Goal: Task Accomplishment & Management: Use online tool/utility

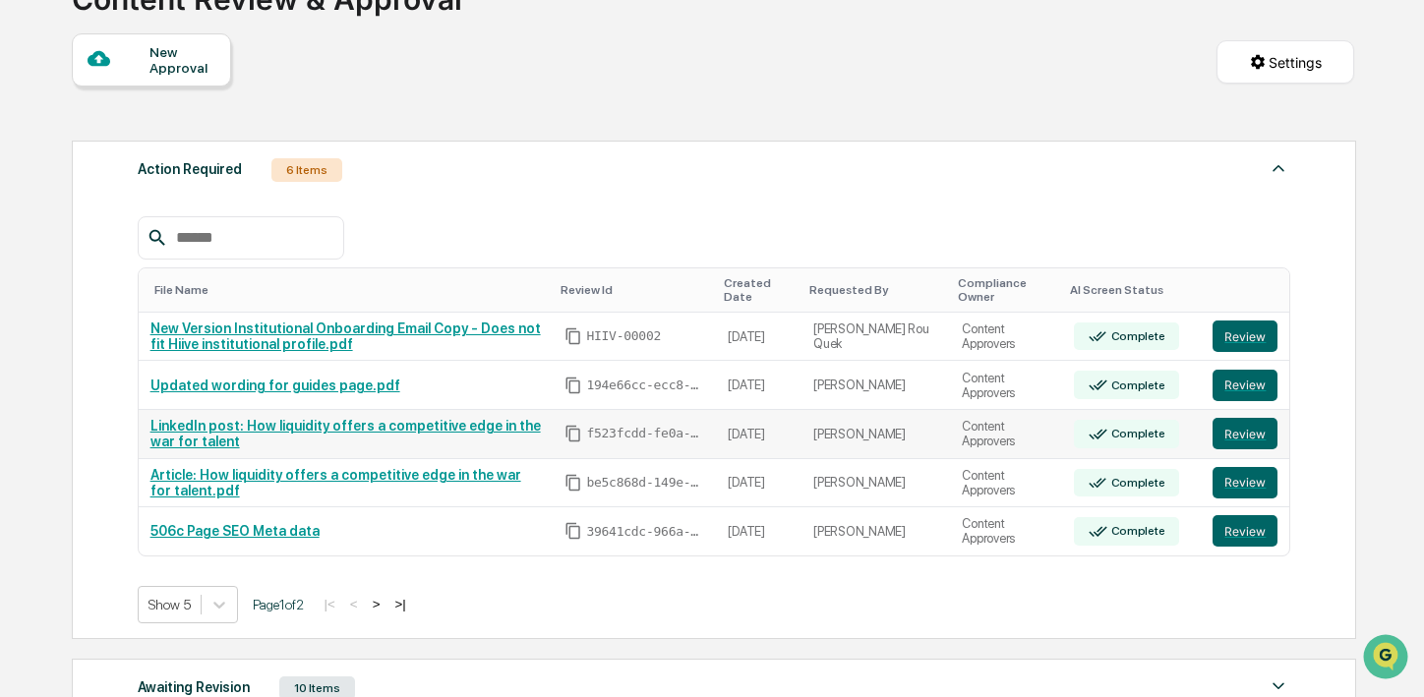
scroll to position [203, 0]
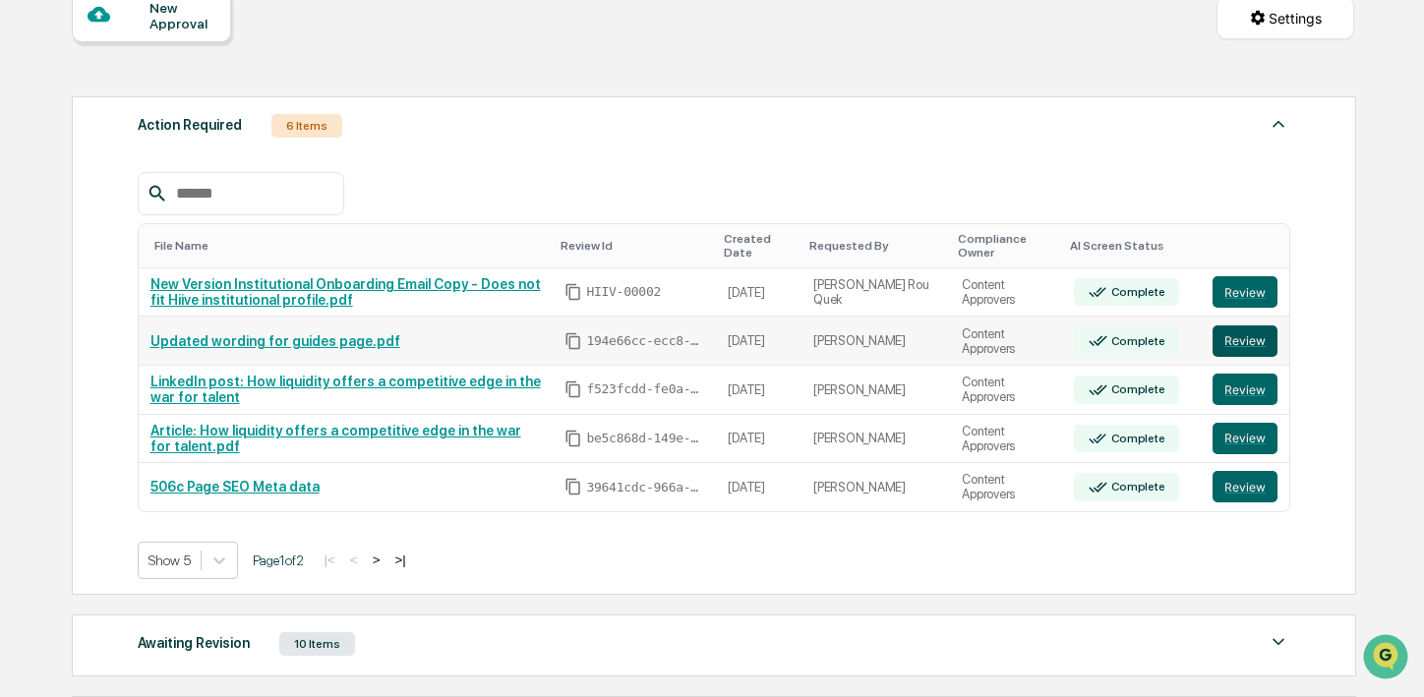
click at [1233, 343] on button "Review" at bounding box center [1245, 341] width 65 height 31
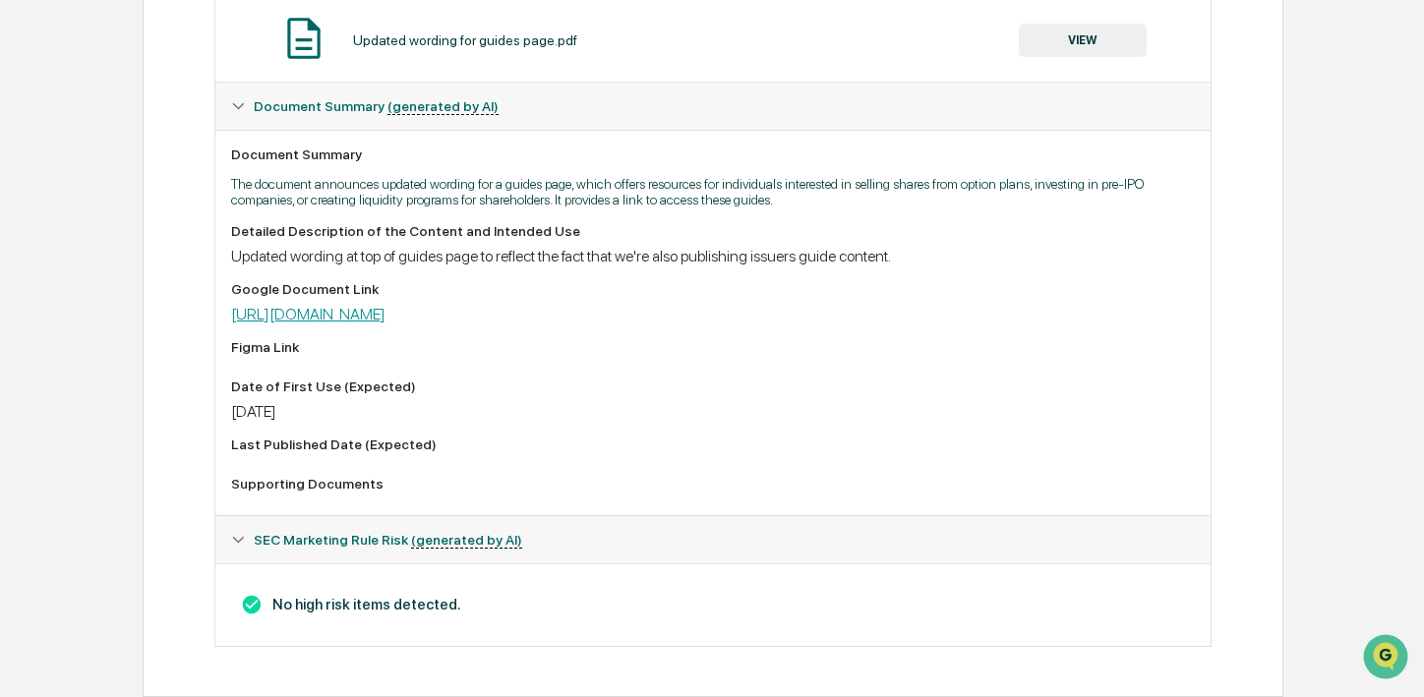
click at [386, 312] on link "https://docs.google.com/document/d/1V3ogo90z2r51JaDjqCtA5pH1fLM-h-0fggDjq8-GfqU…" at bounding box center [308, 314] width 154 height 19
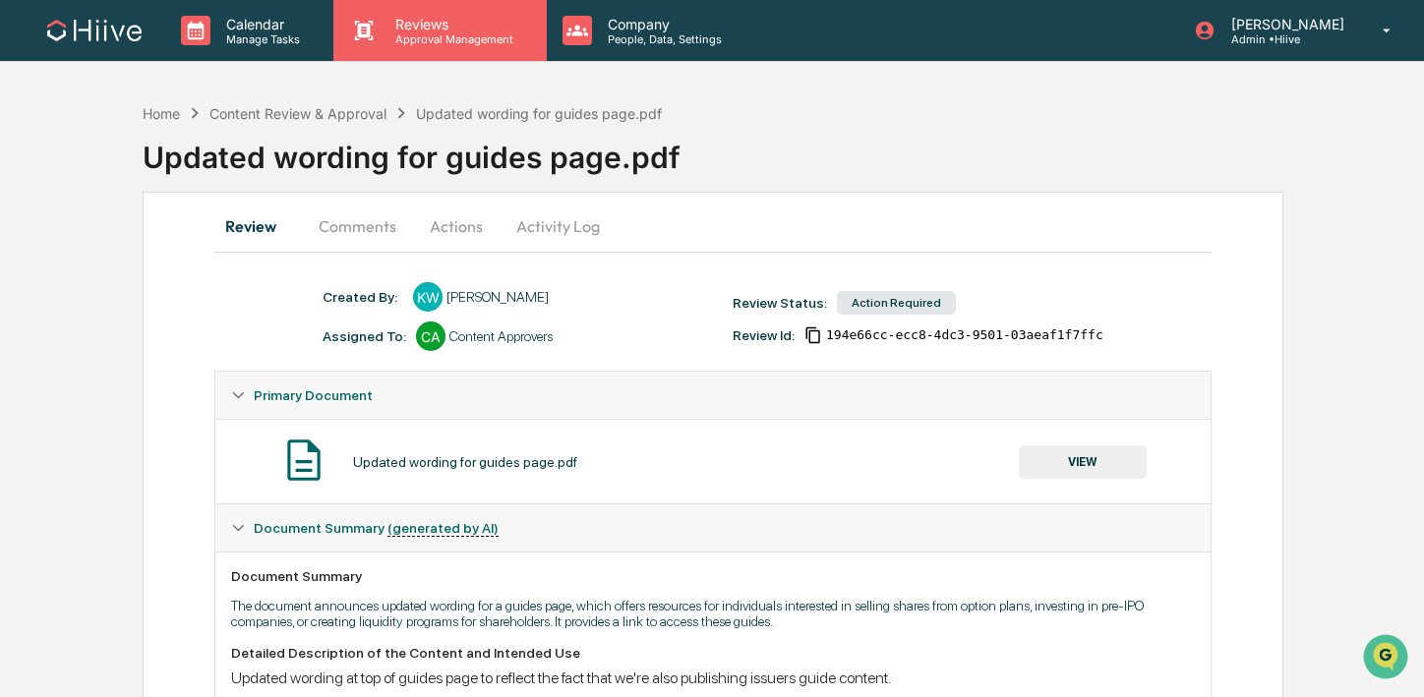
click at [416, 46] on div "Reviews Approval Management" at bounding box center [439, 30] width 212 height 61
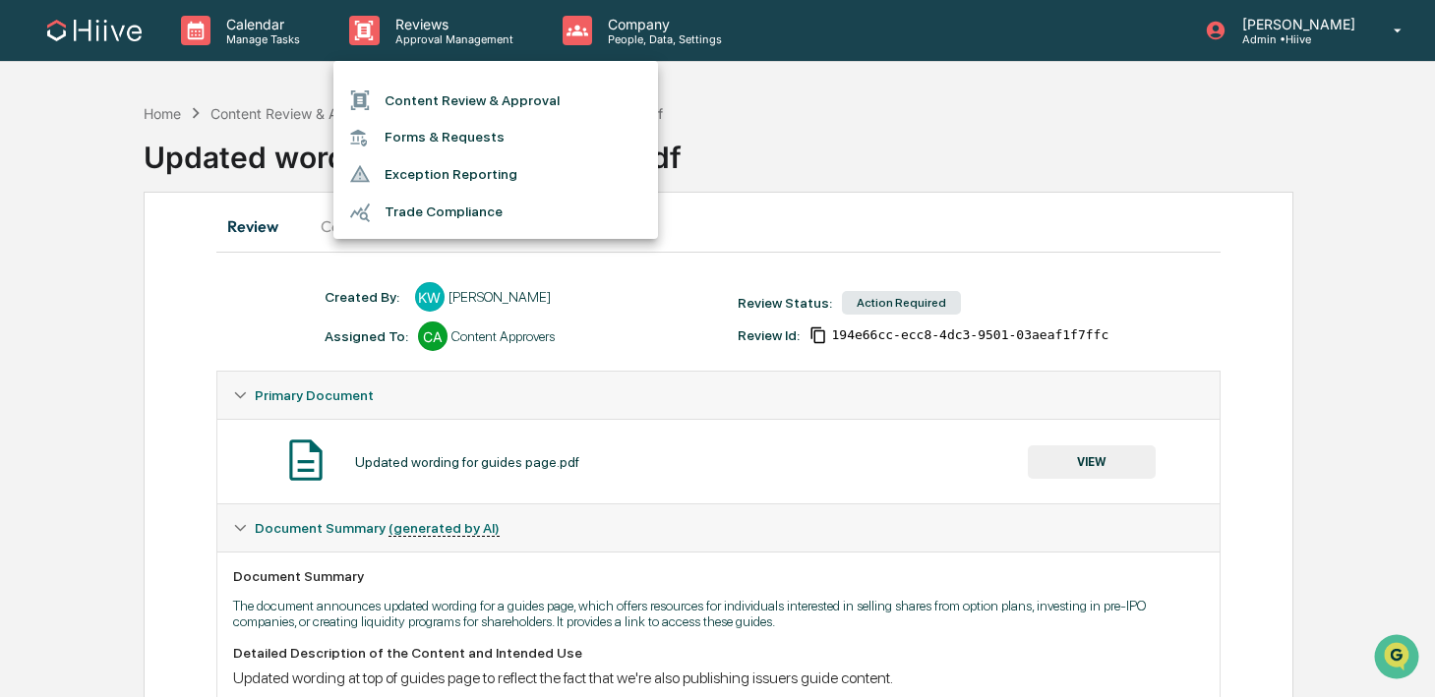
click at [408, 279] on div at bounding box center [717, 348] width 1435 height 697
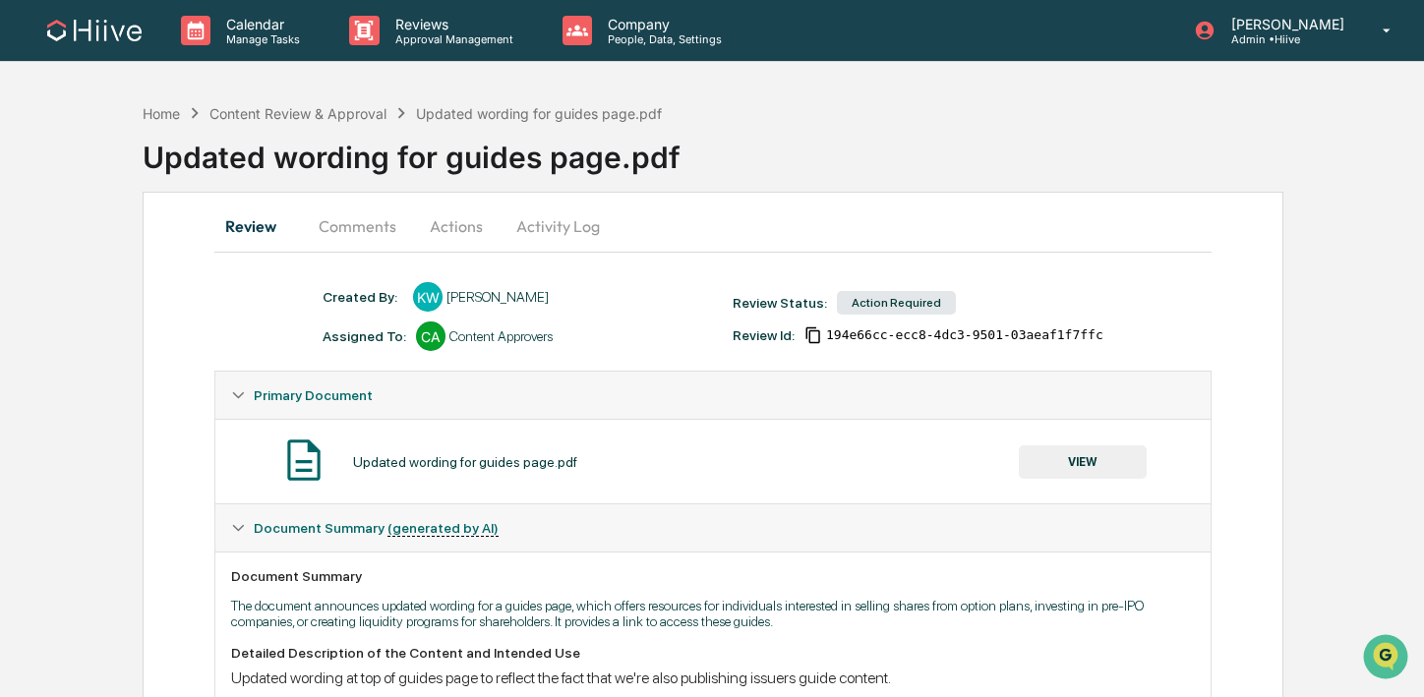
click at [344, 229] on button "Comments" at bounding box center [357, 226] width 109 height 47
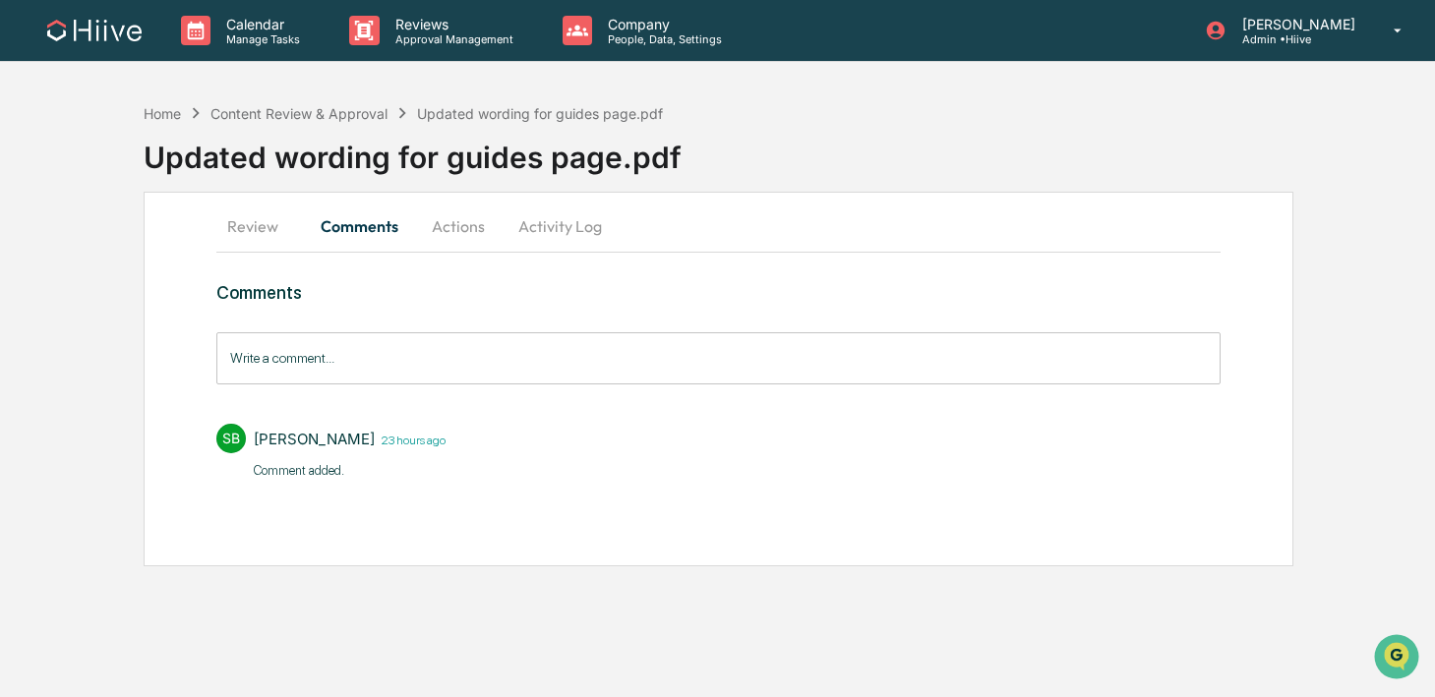
click at [334, 357] on input "Write a comment..." at bounding box center [718, 358] width 1004 height 52
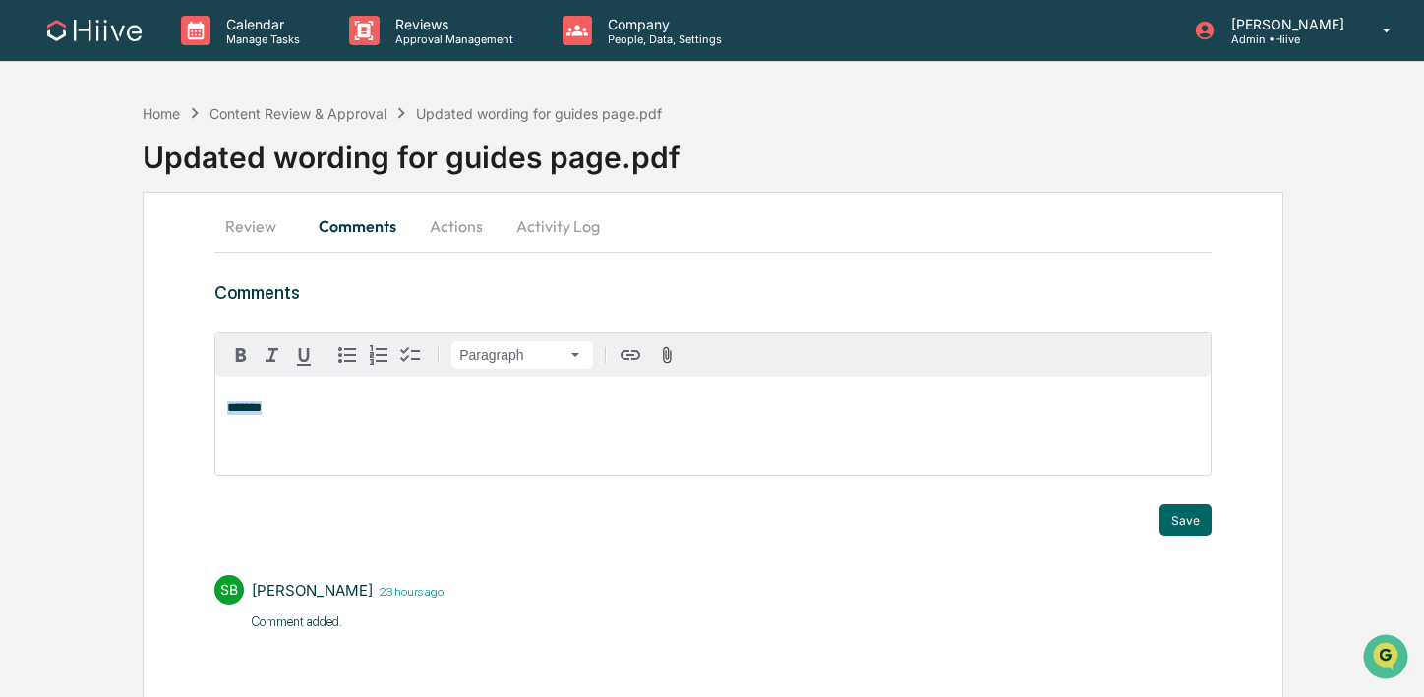
drag, startPoint x: 289, startPoint y: 406, endPoint x: 183, endPoint y: 406, distance: 106.2
click at [183, 406] on div "Review Comments Actions Activity Log Comments Paragraph ******* Trigger Save SB…" at bounding box center [713, 455] width 1141 height 526
click at [527, 234] on button "Activity Log" at bounding box center [558, 226] width 115 height 47
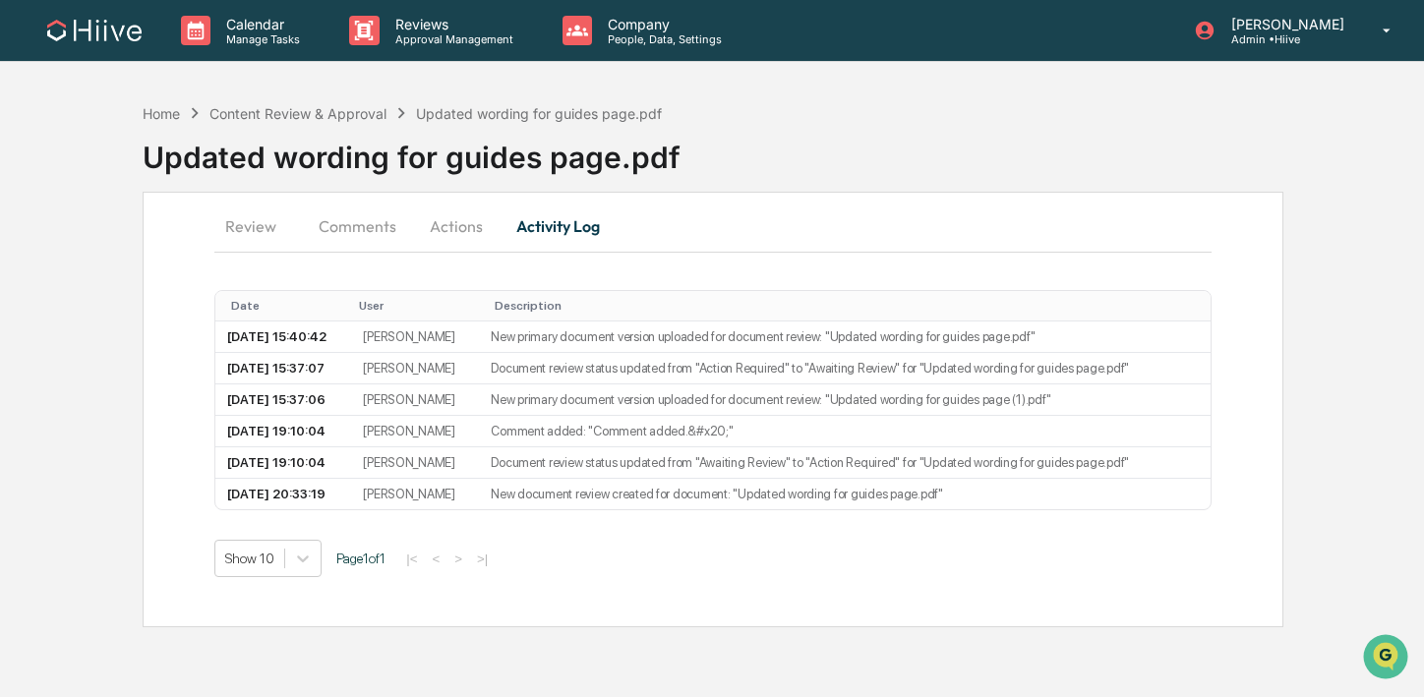
click at [458, 227] on button "Actions" at bounding box center [456, 226] width 89 height 47
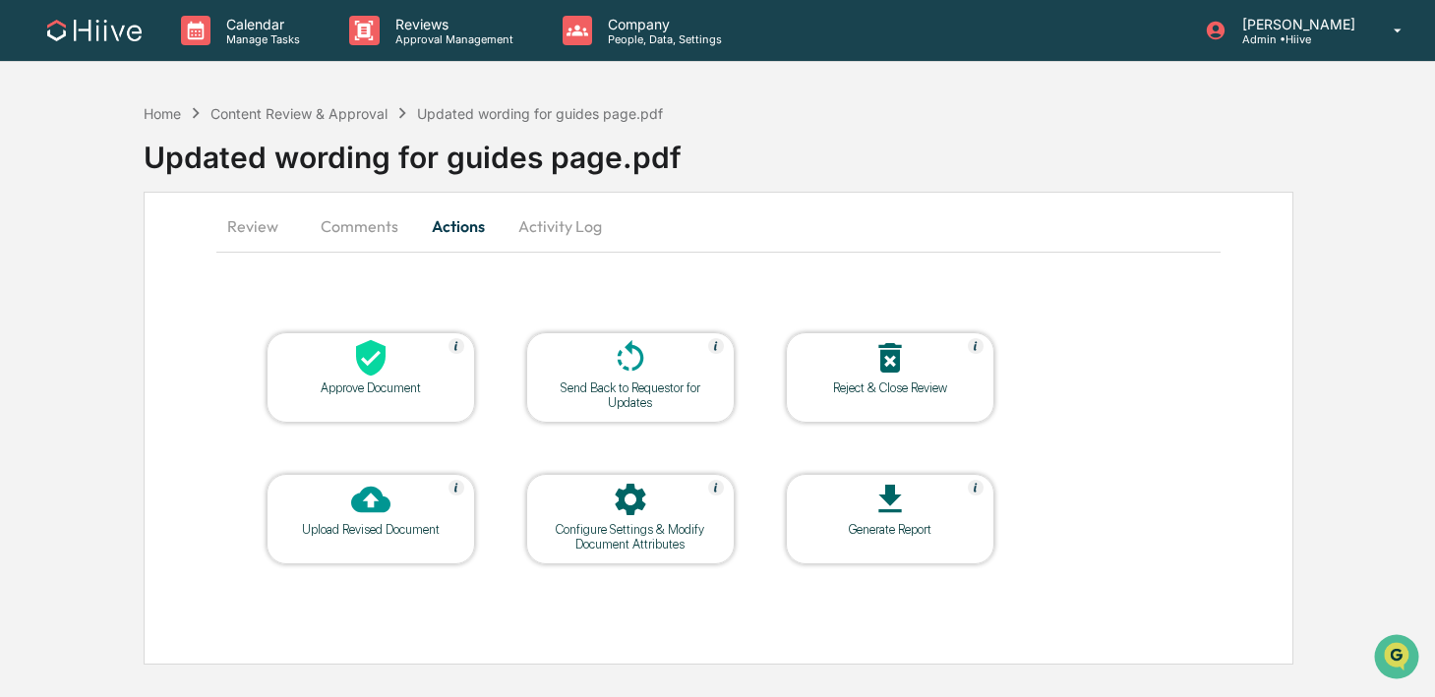
click at [621, 392] on div "Send Back to Requestor for Updates" at bounding box center [630, 396] width 177 height 30
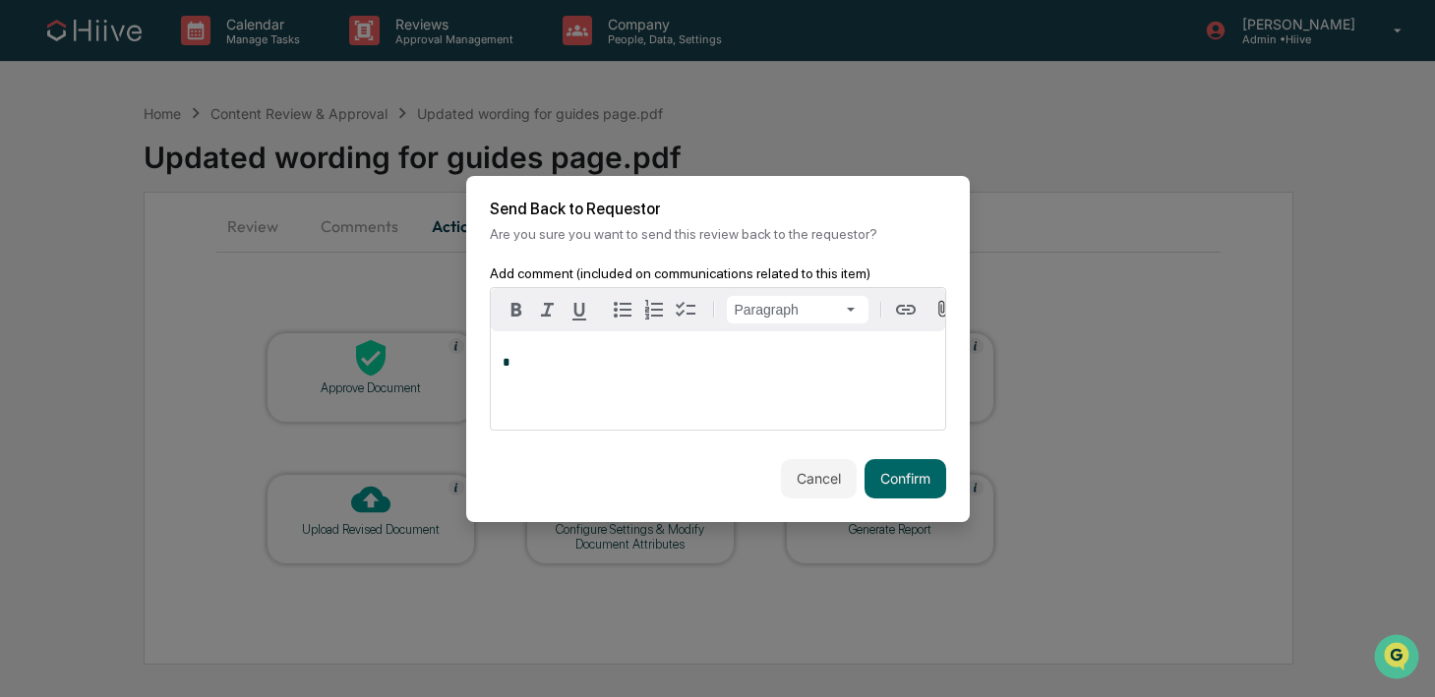
click at [554, 370] on p "*" at bounding box center [718, 363] width 431 height 14
click at [870, 488] on button "Confirm" at bounding box center [906, 478] width 82 height 39
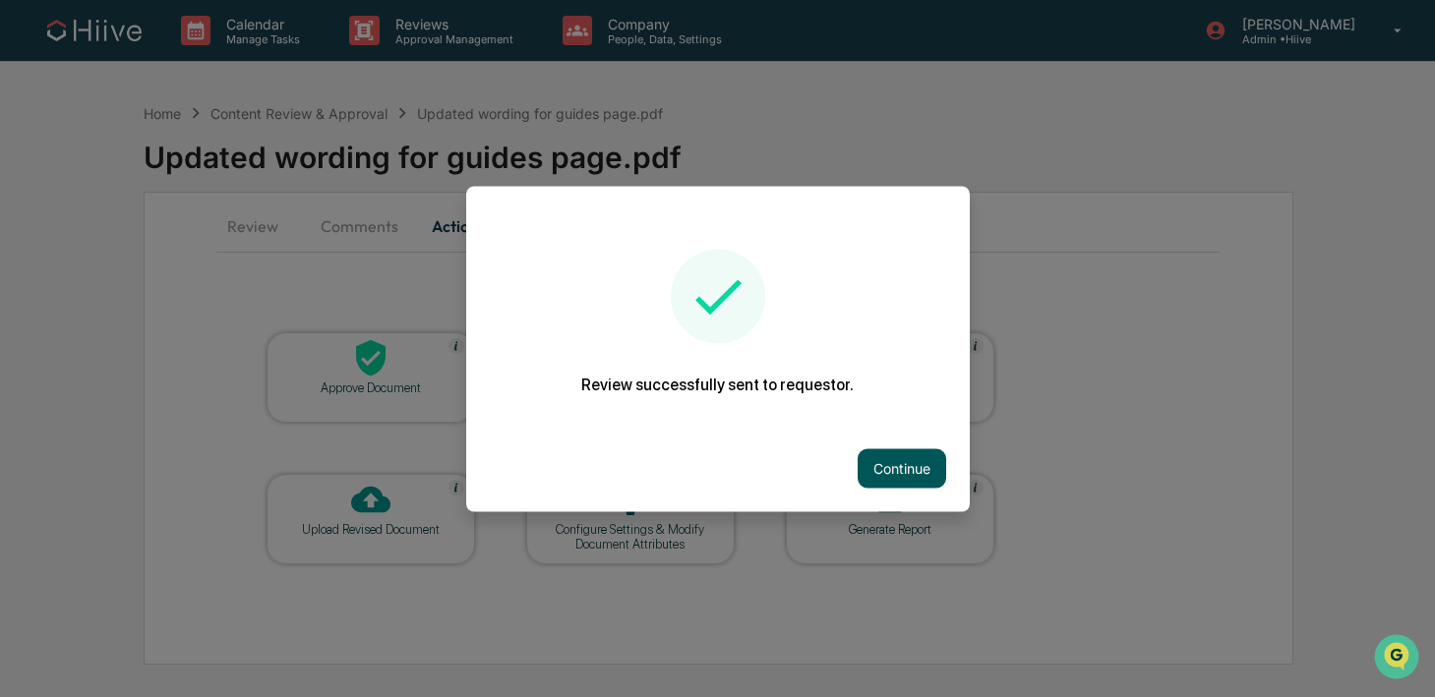
click at [883, 465] on button "Continue" at bounding box center [902, 468] width 89 height 39
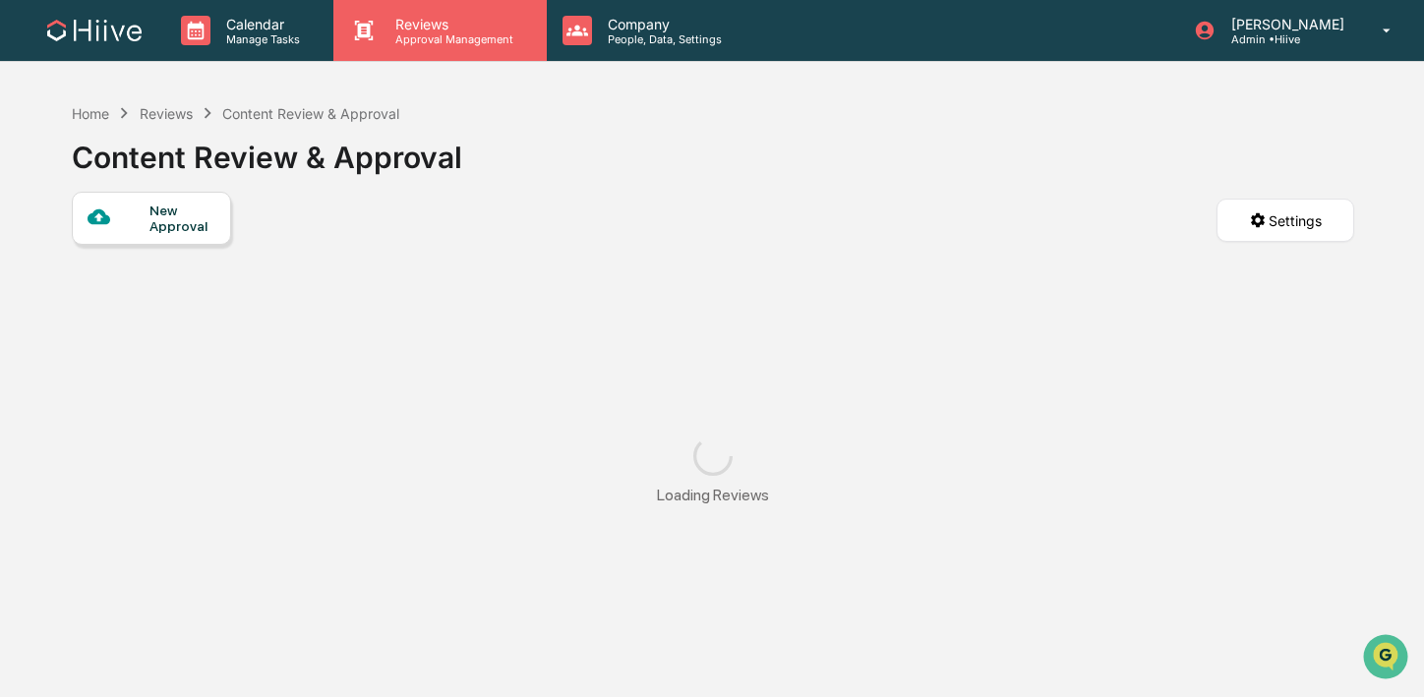
click at [438, 39] on p "Approval Management" at bounding box center [452, 39] width 144 height 14
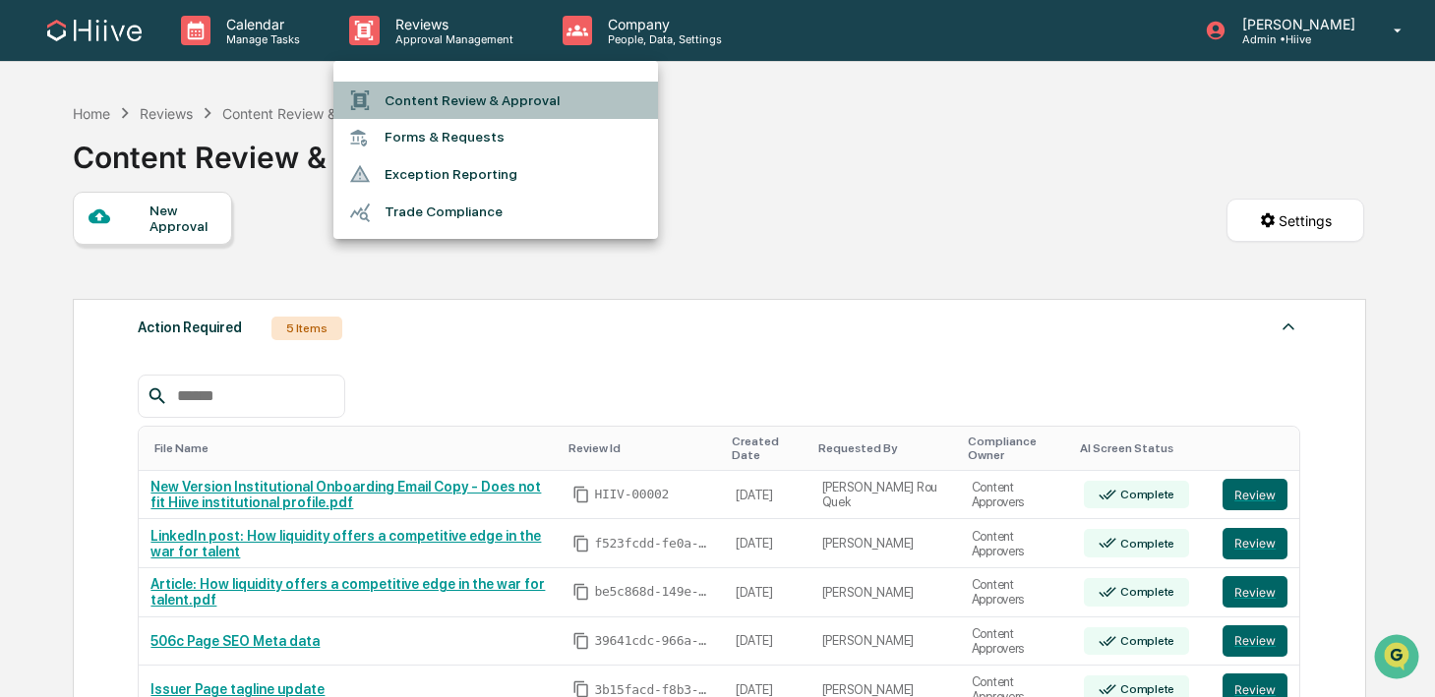
click at [438, 108] on li "Content Review & Approval" at bounding box center [495, 100] width 325 height 37
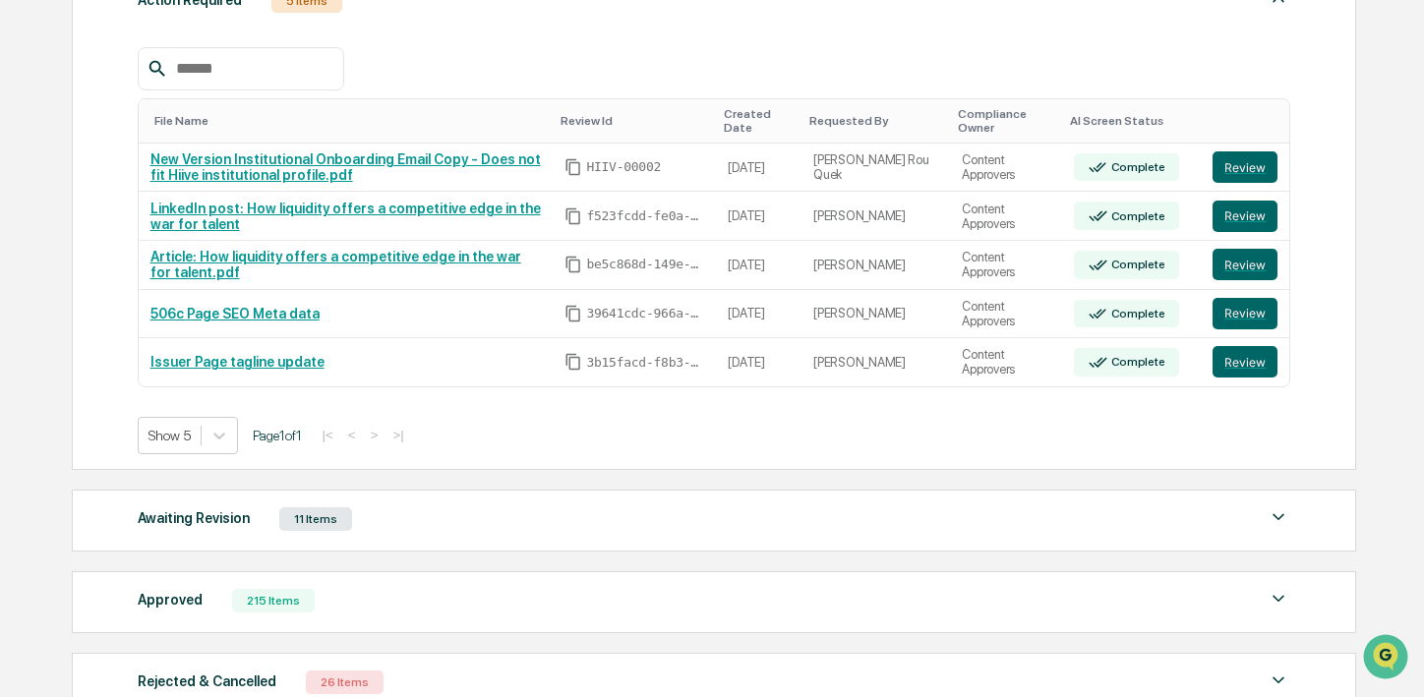
scroll to position [318, 0]
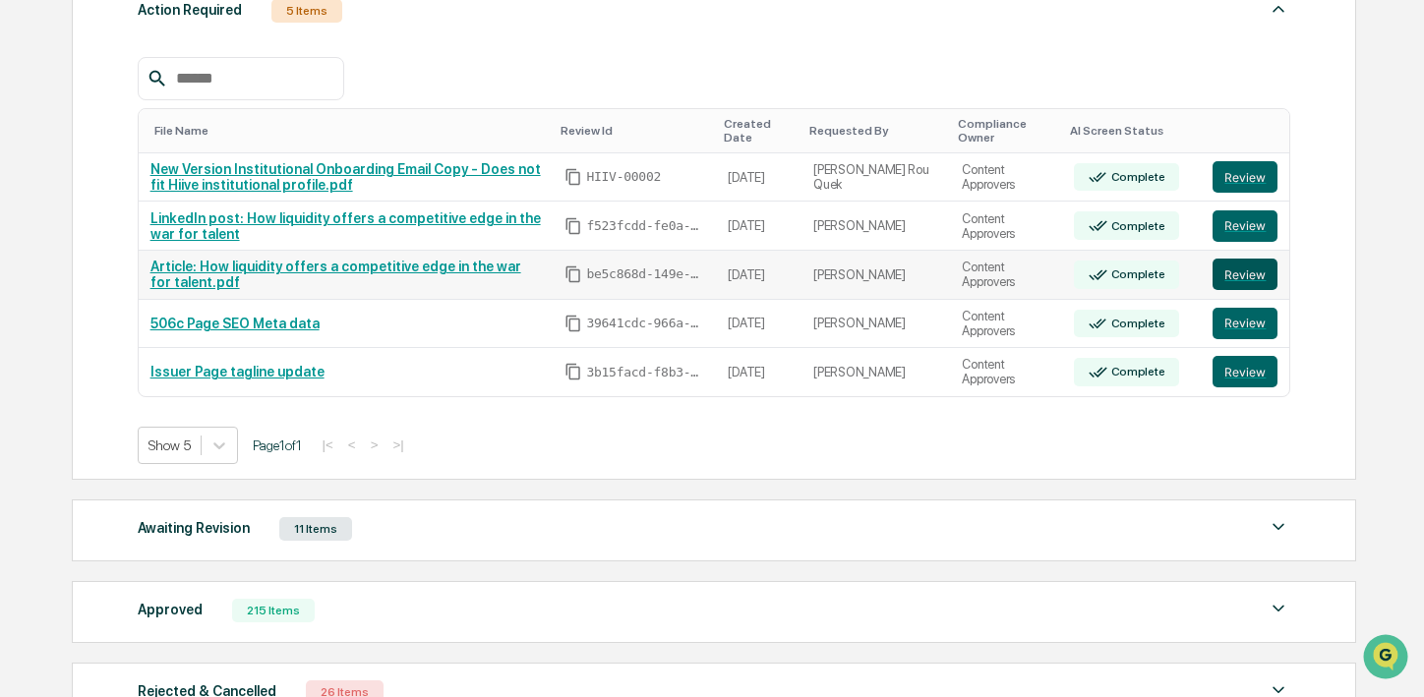
click at [1255, 275] on button "Review" at bounding box center [1245, 274] width 65 height 31
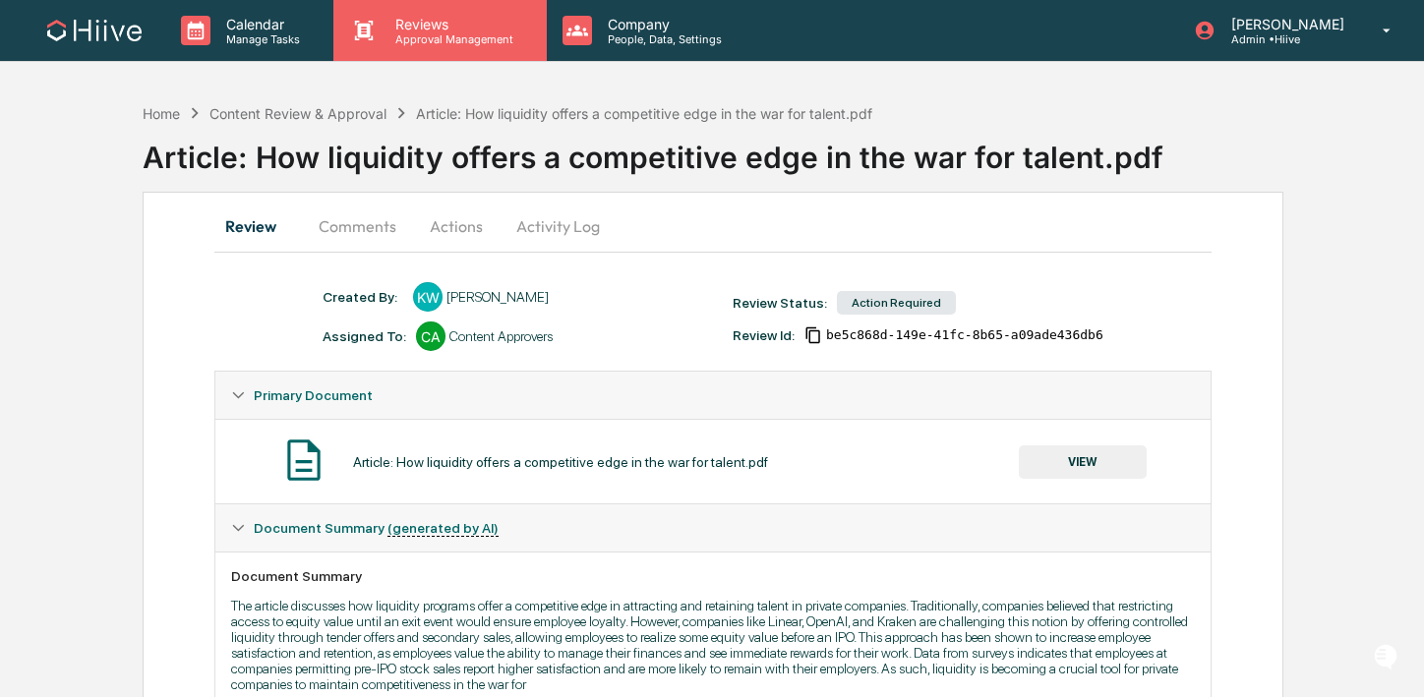
click at [388, 56] on div "Reviews Approval Management" at bounding box center [439, 30] width 212 height 61
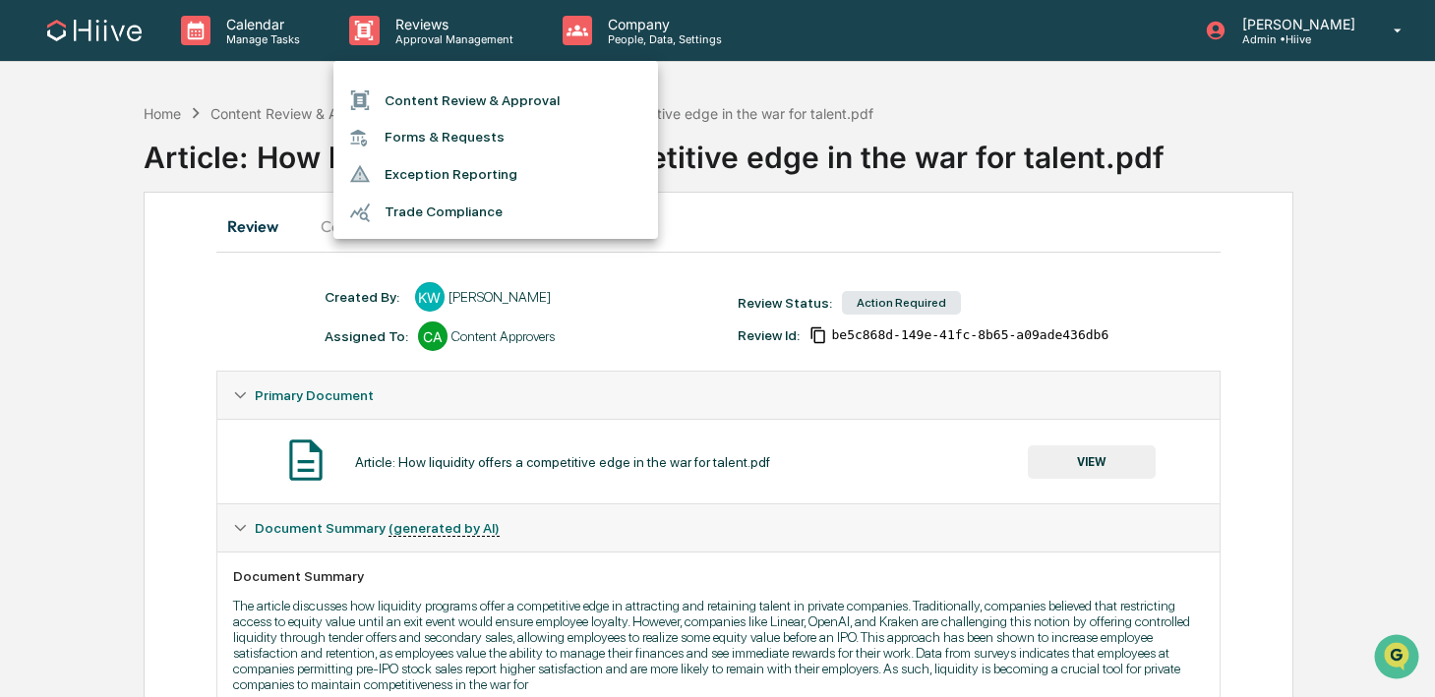
click at [375, 98] on div at bounding box center [366, 101] width 35 height 22
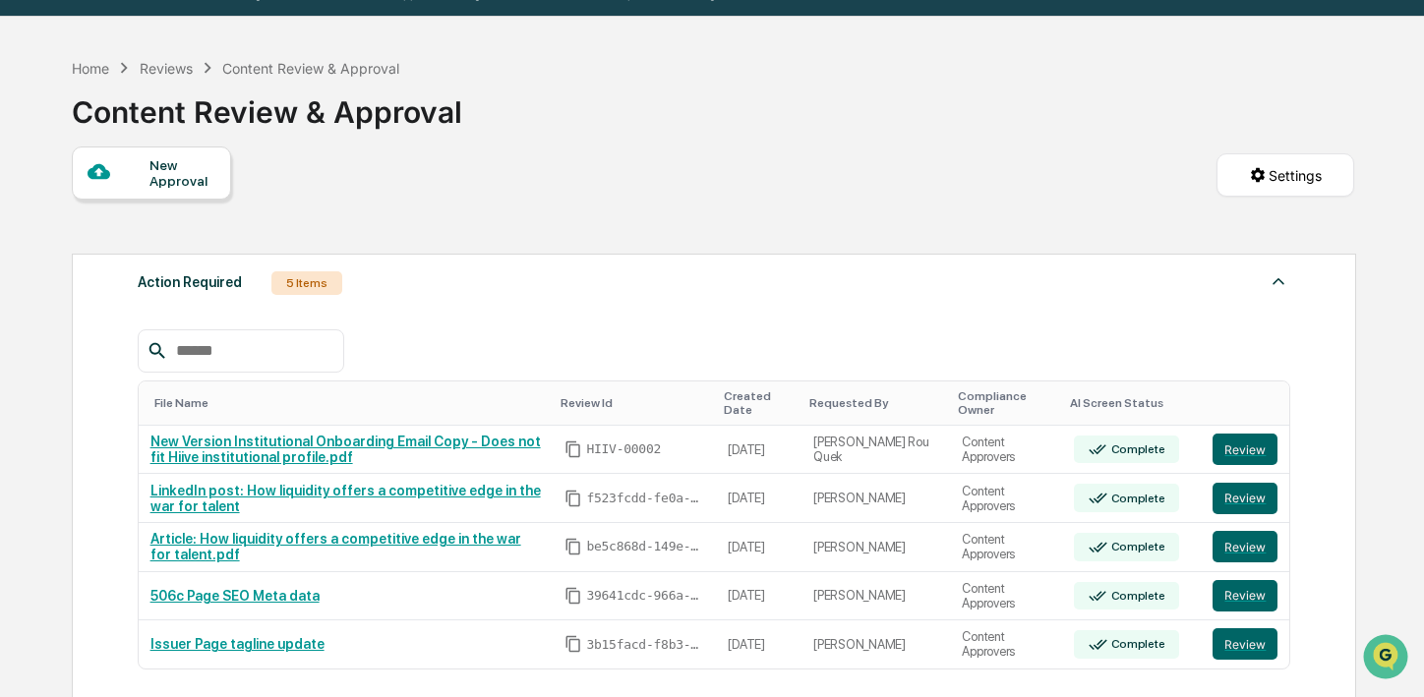
scroll to position [85, 0]
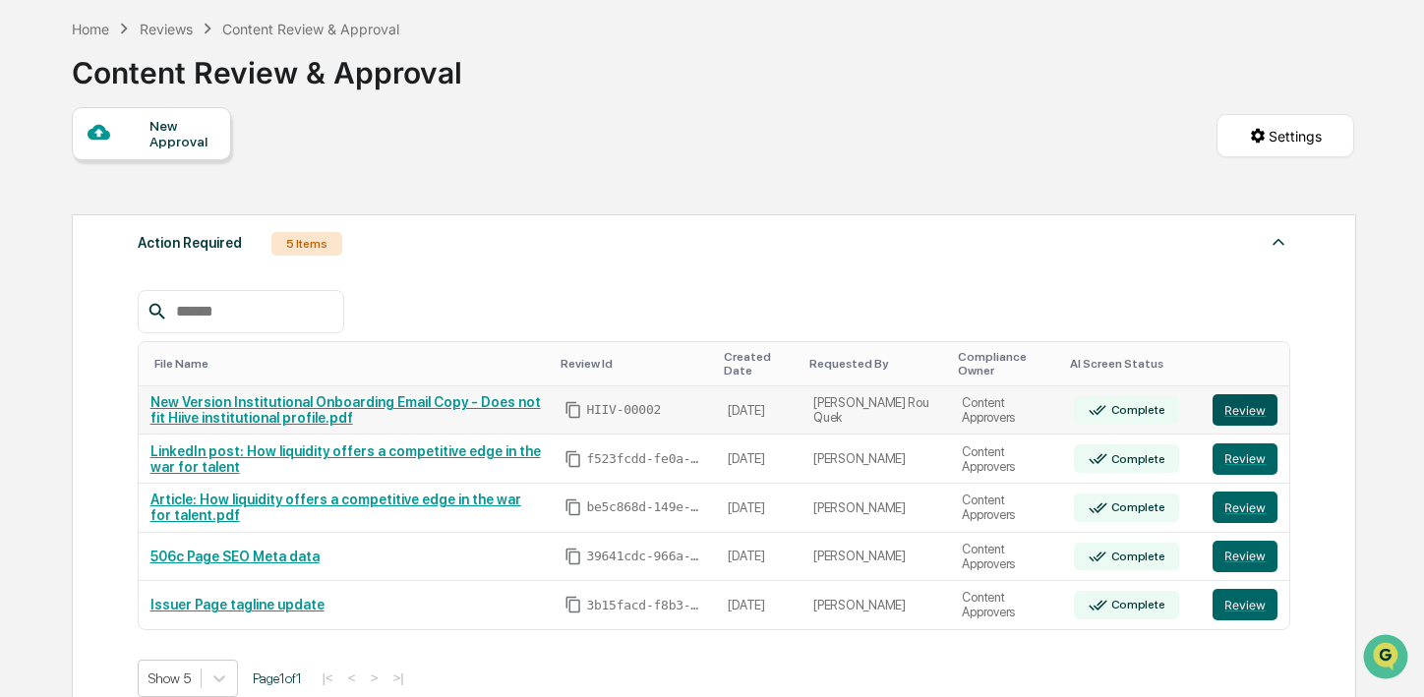
click at [1231, 410] on button "Review" at bounding box center [1245, 409] width 65 height 31
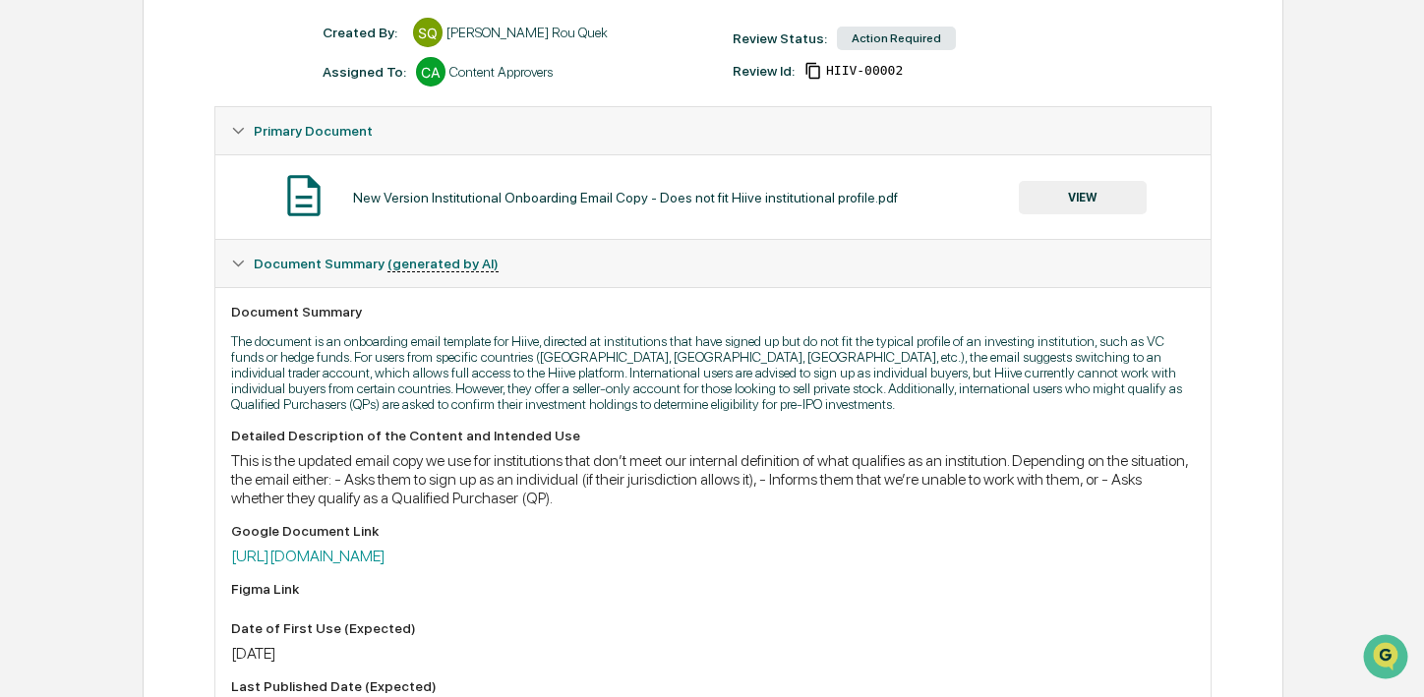
scroll to position [359, 0]
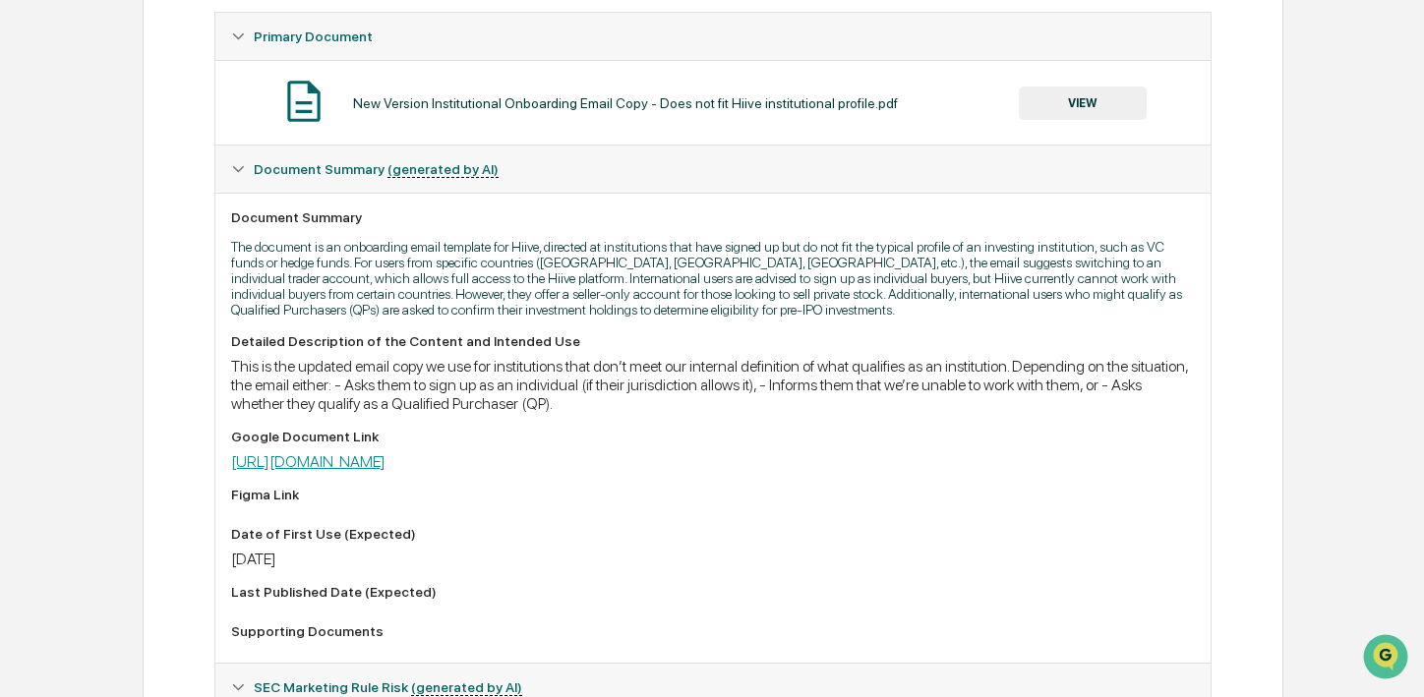
click at [386, 469] on link "[URL][DOMAIN_NAME]" at bounding box center [308, 461] width 154 height 19
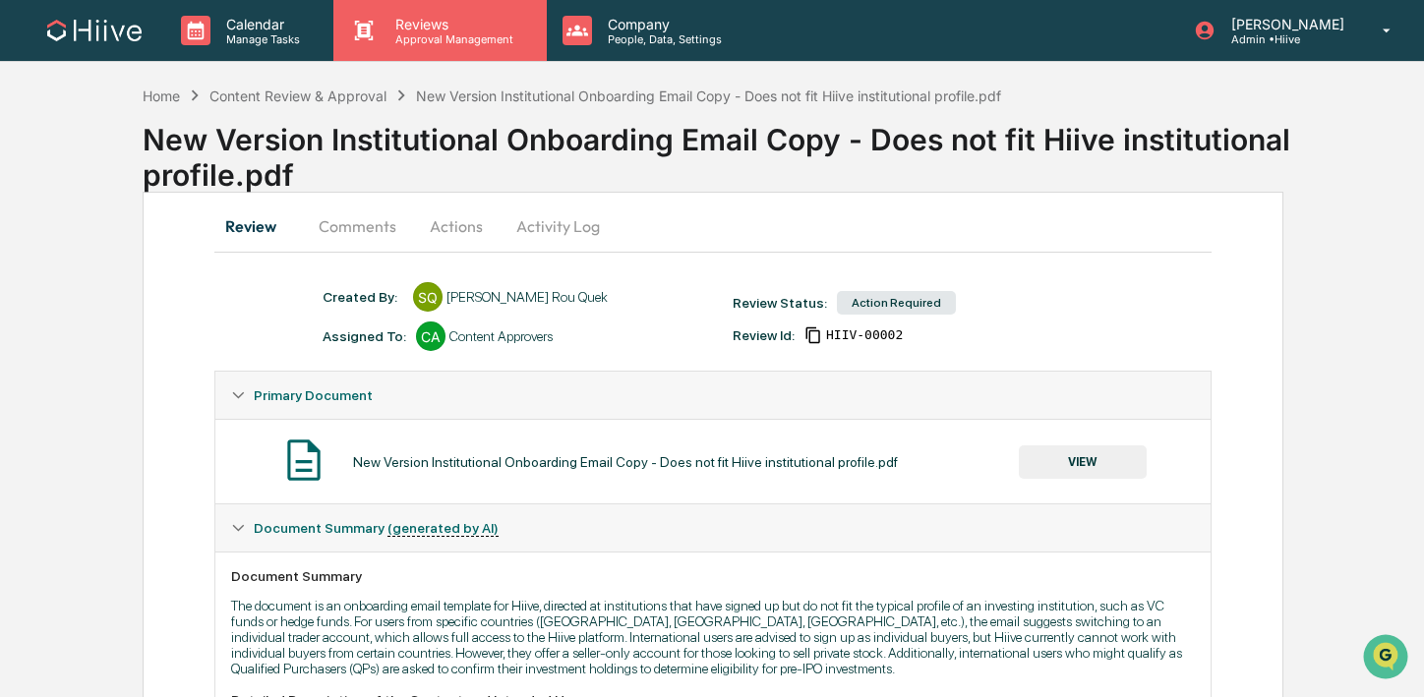
click at [413, 58] on div "Reviews Approval Management" at bounding box center [439, 30] width 212 height 61
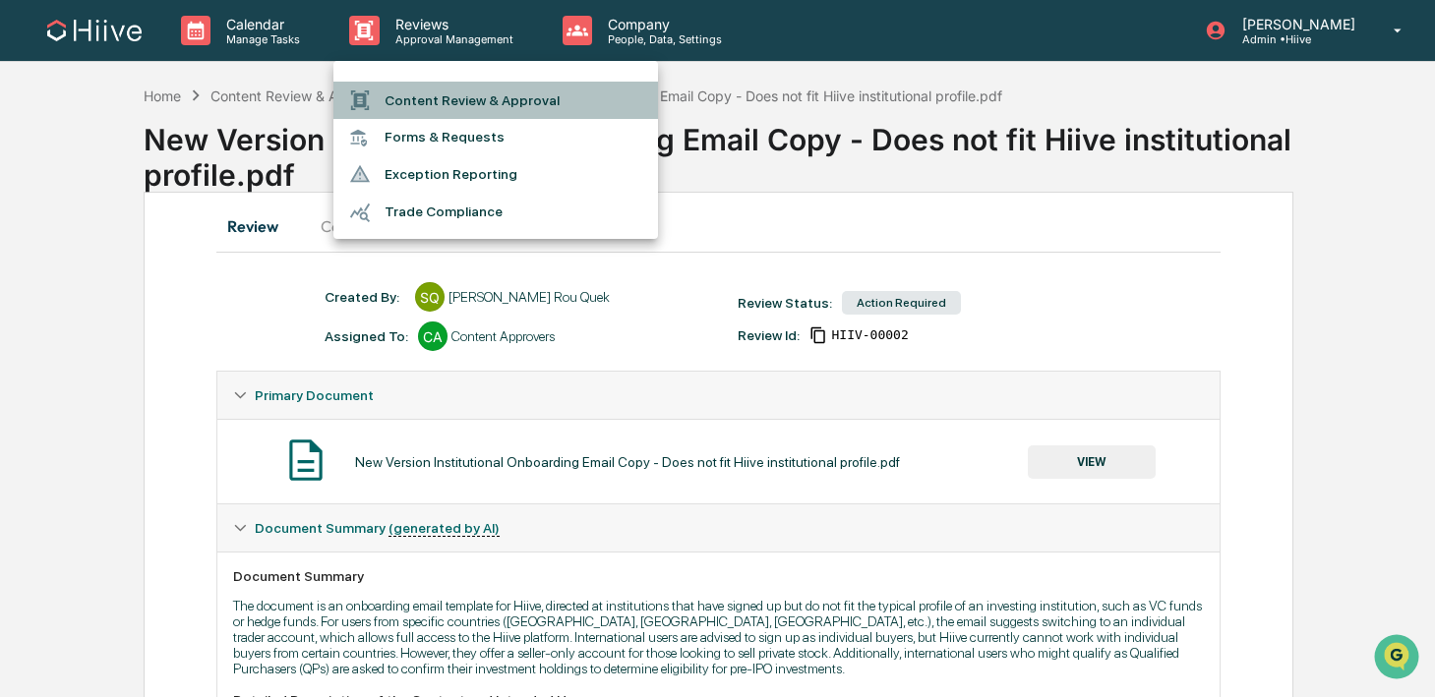
click at [413, 92] on li "Content Review & Approval" at bounding box center [495, 100] width 325 height 37
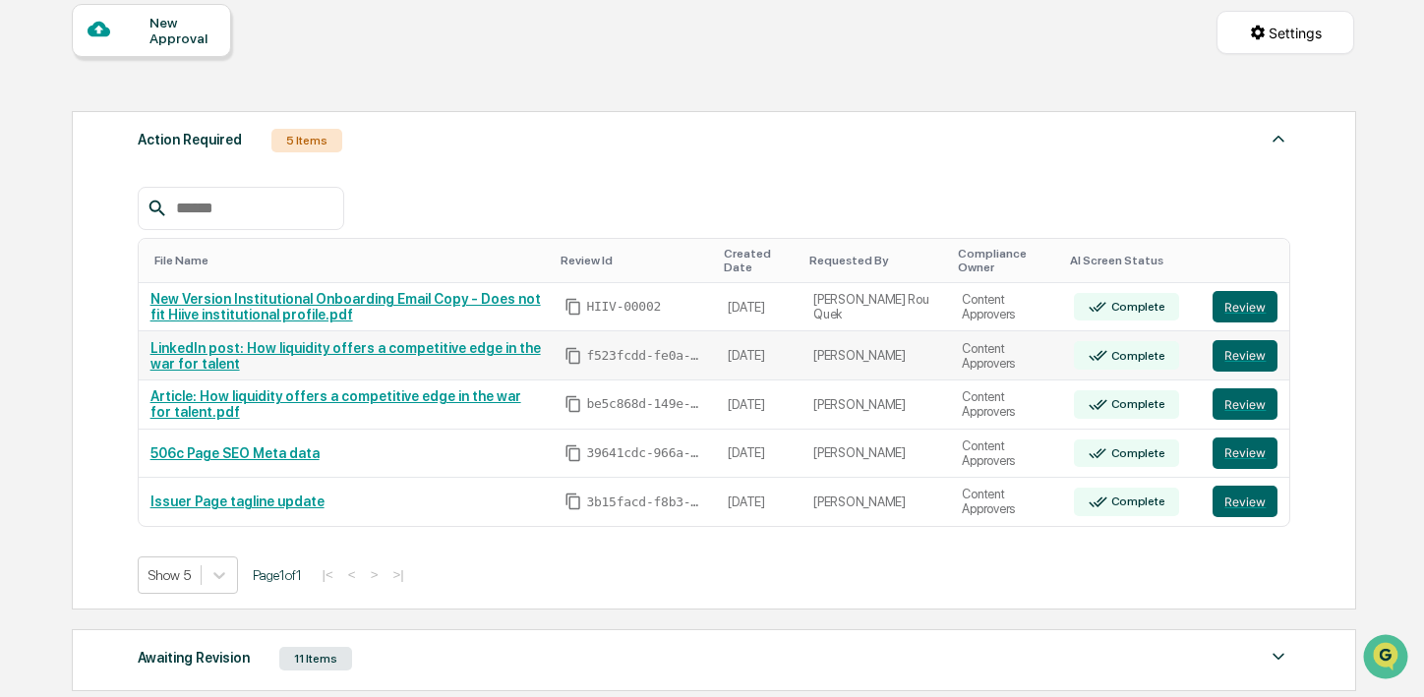
scroll to position [226, 0]
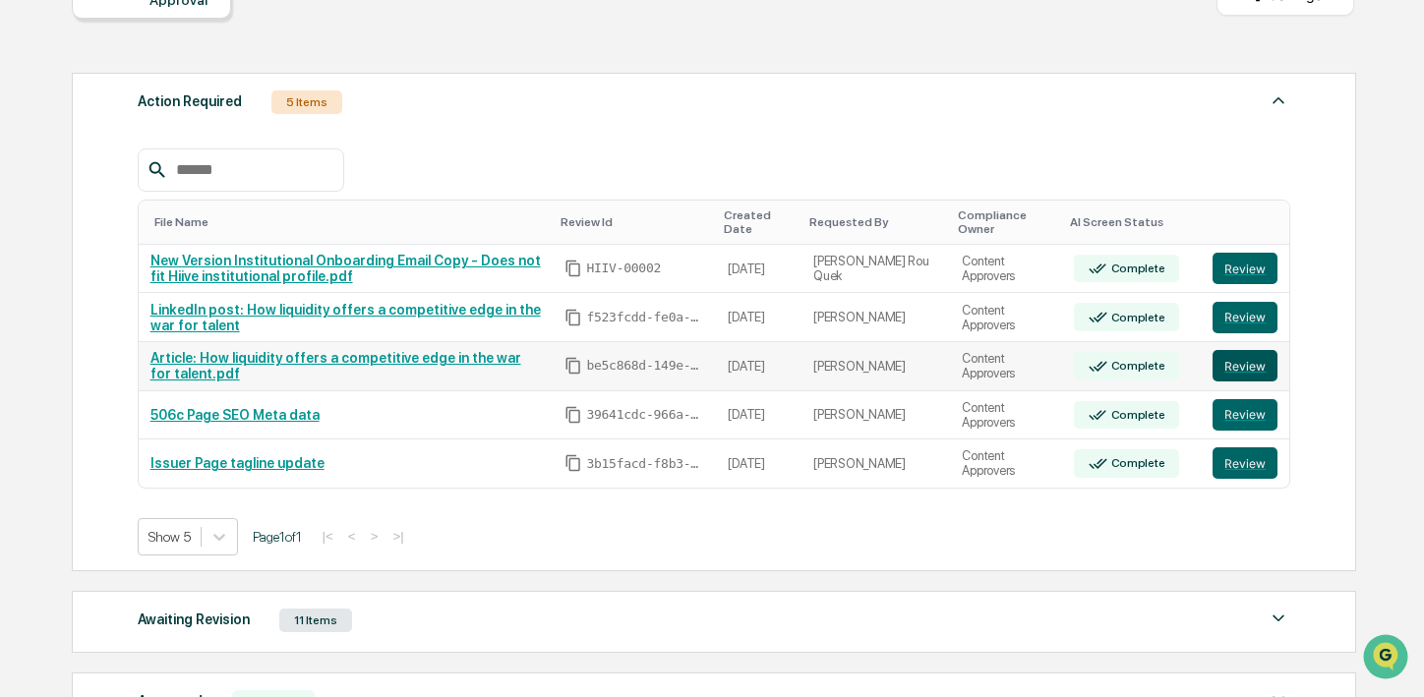
click at [1245, 364] on button "Review" at bounding box center [1245, 365] width 65 height 31
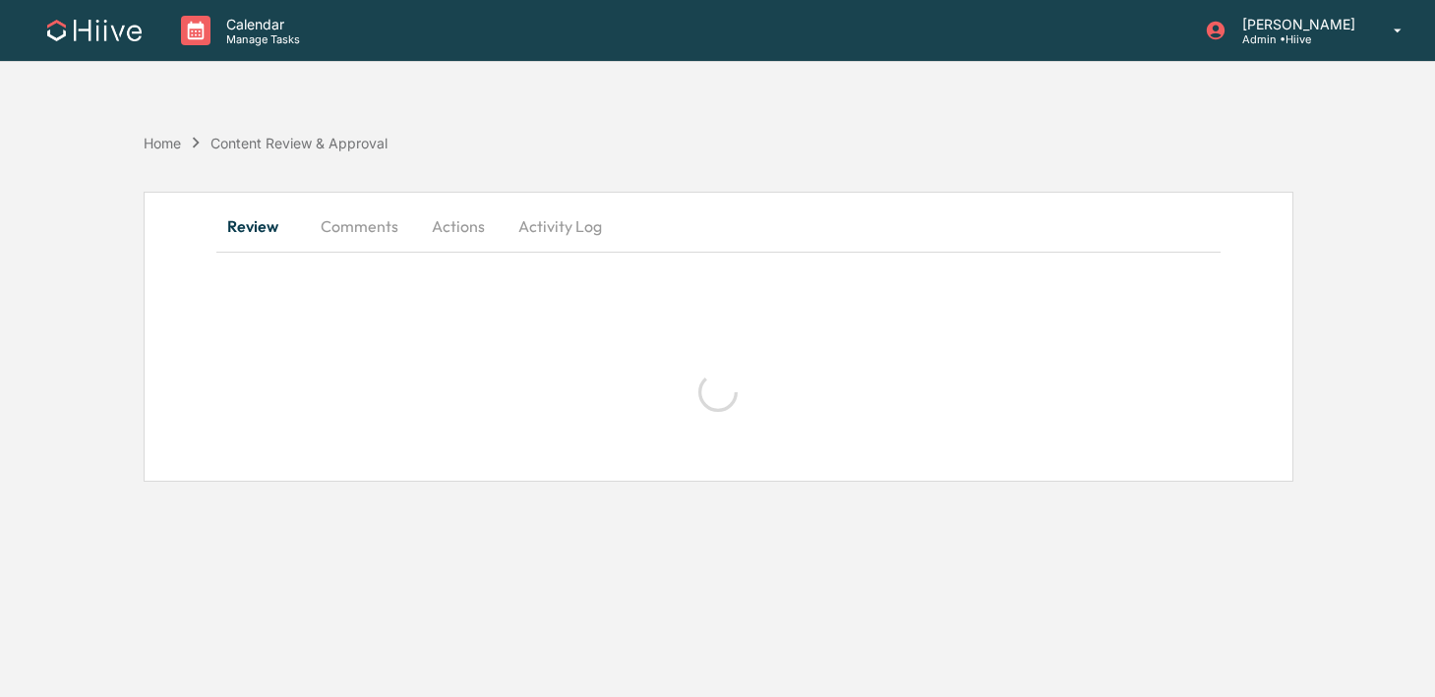
click at [362, 229] on button "Comments" at bounding box center [359, 226] width 109 height 47
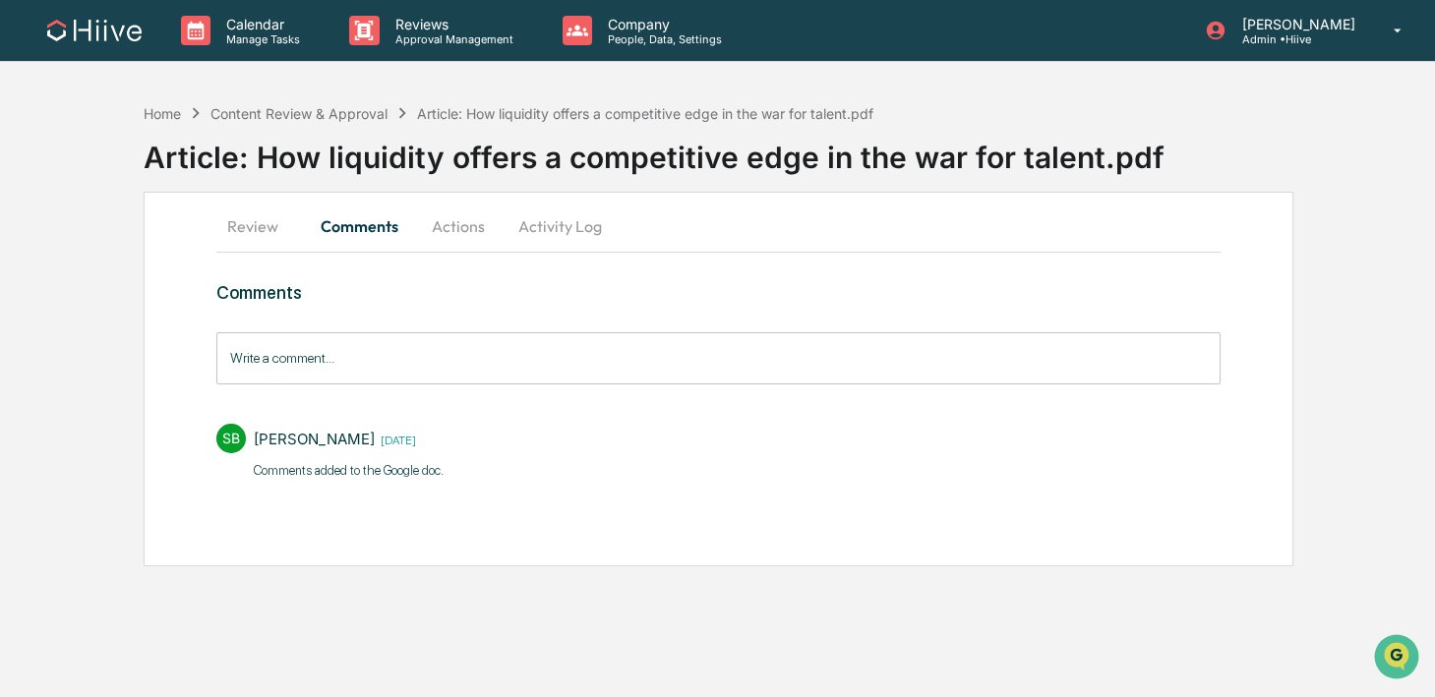
click at [266, 223] on button "Review" at bounding box center [260, 226] width 89 height 47
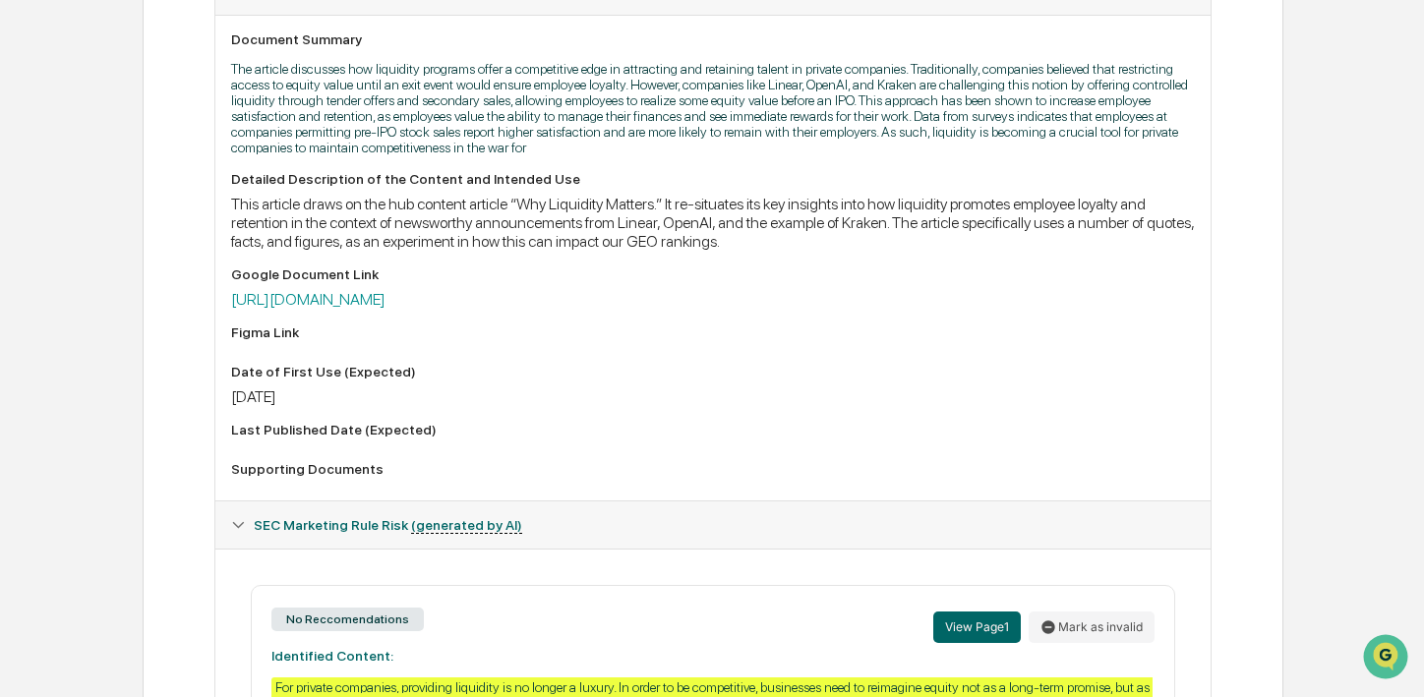
scroll to position [591, 0]
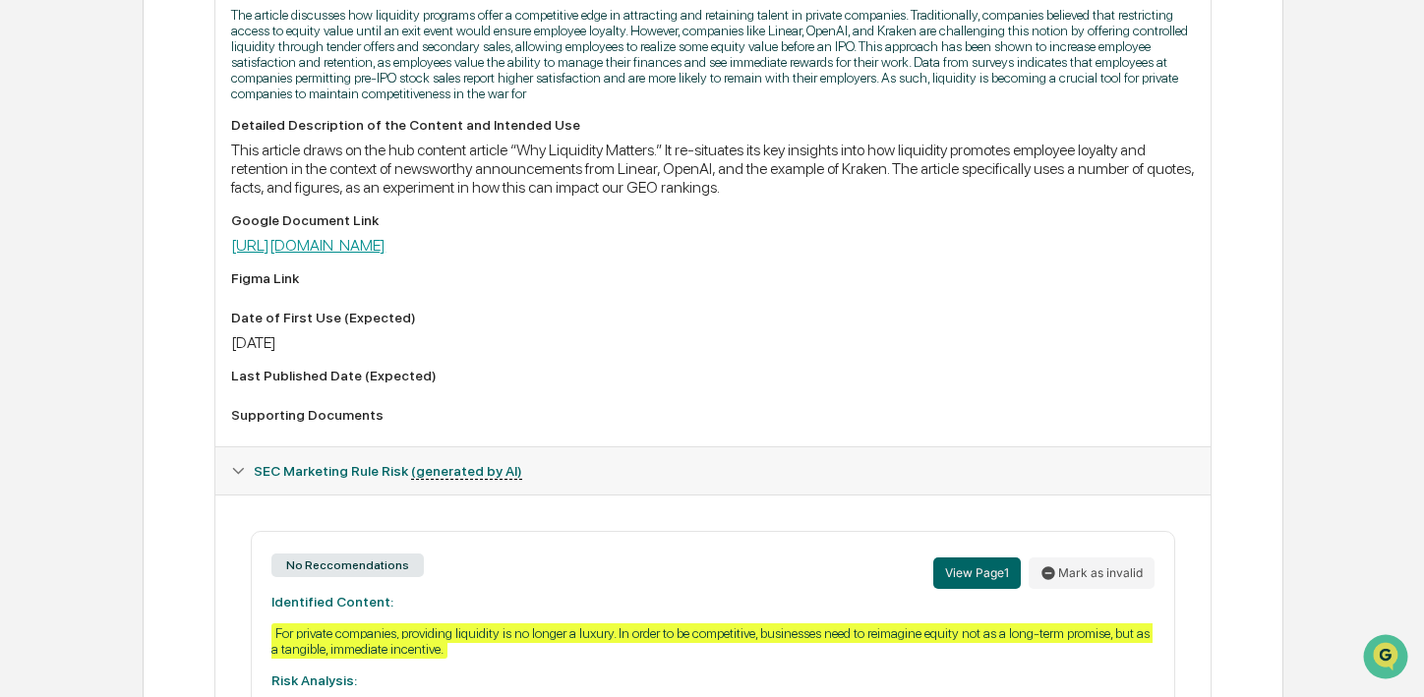
click at [386, 255] on link "[URL][DOMAIN_NAME]" at bounding box center [308, 245] width 154 height 19
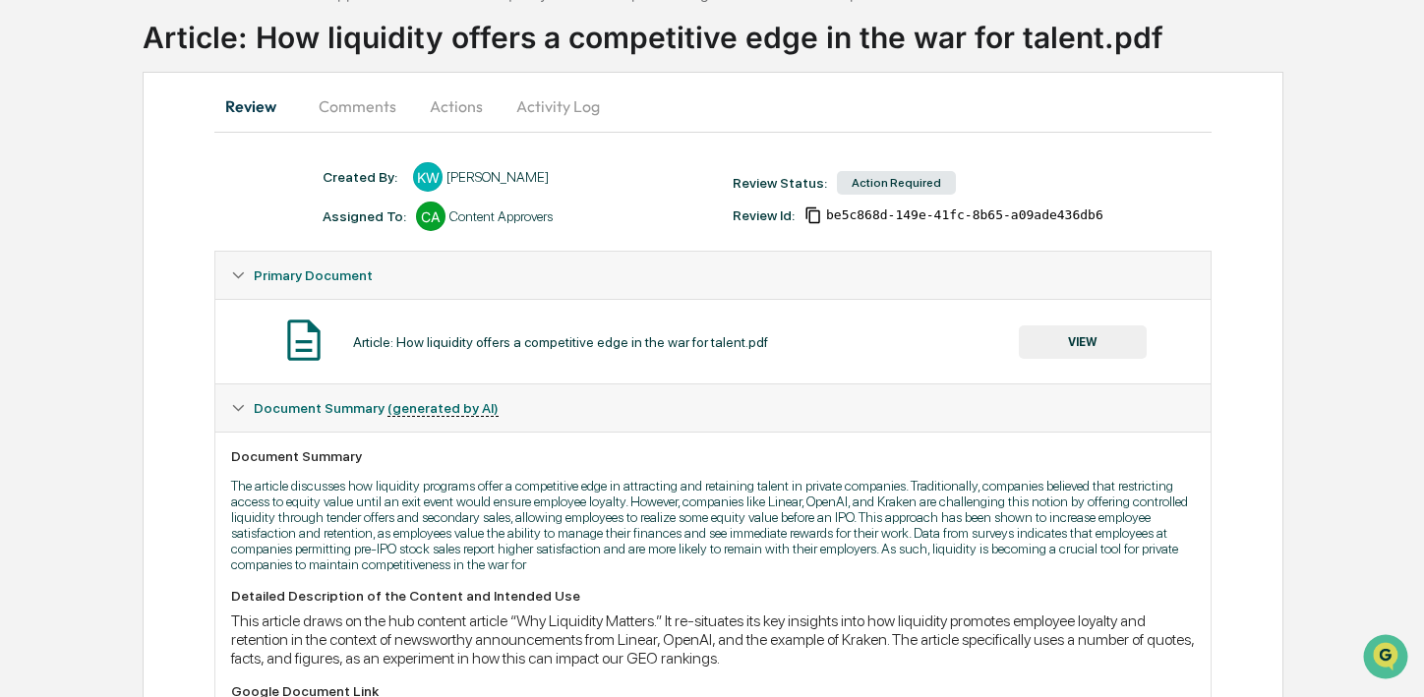
scroll to position [0, 0]
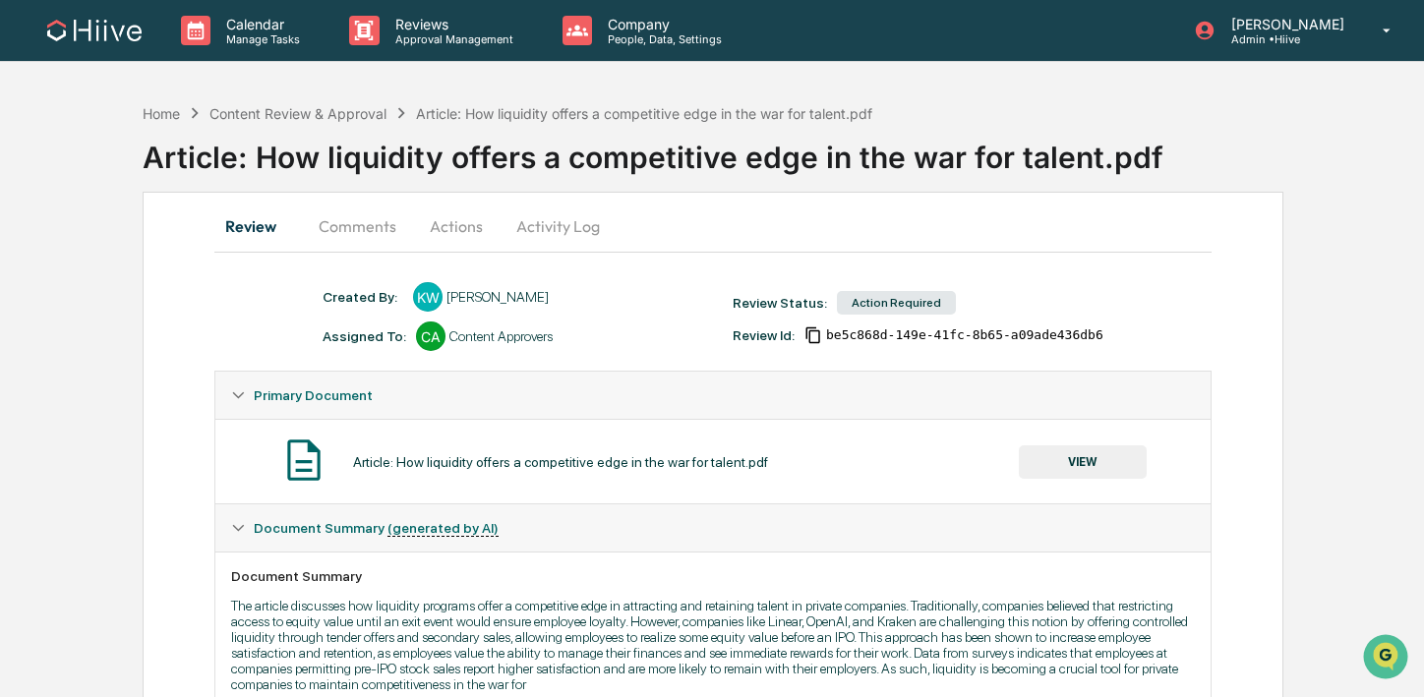
click at [429, 216] on button "Actions" at bounding box center [456, 226] width 89 height 47
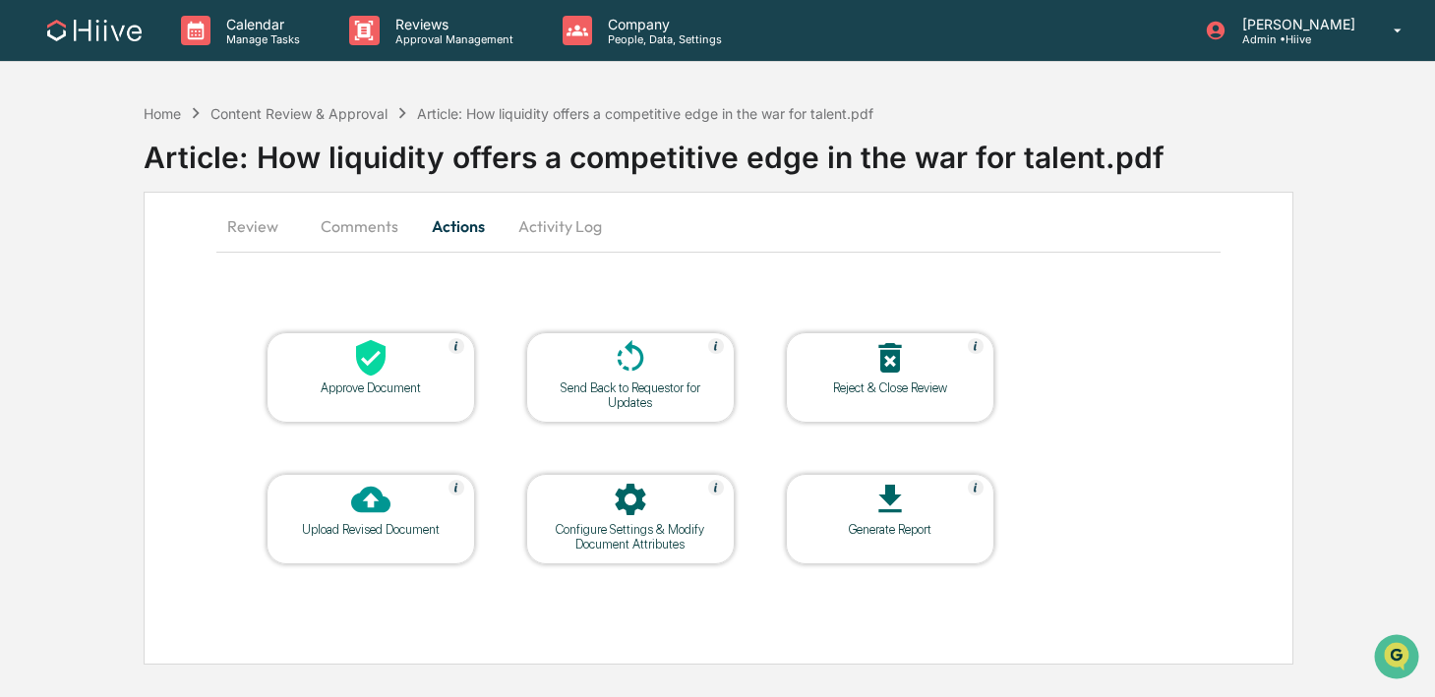
click at [605, 212] on button "Activity Log" at bounding box center [560, 226] width 115 height 47
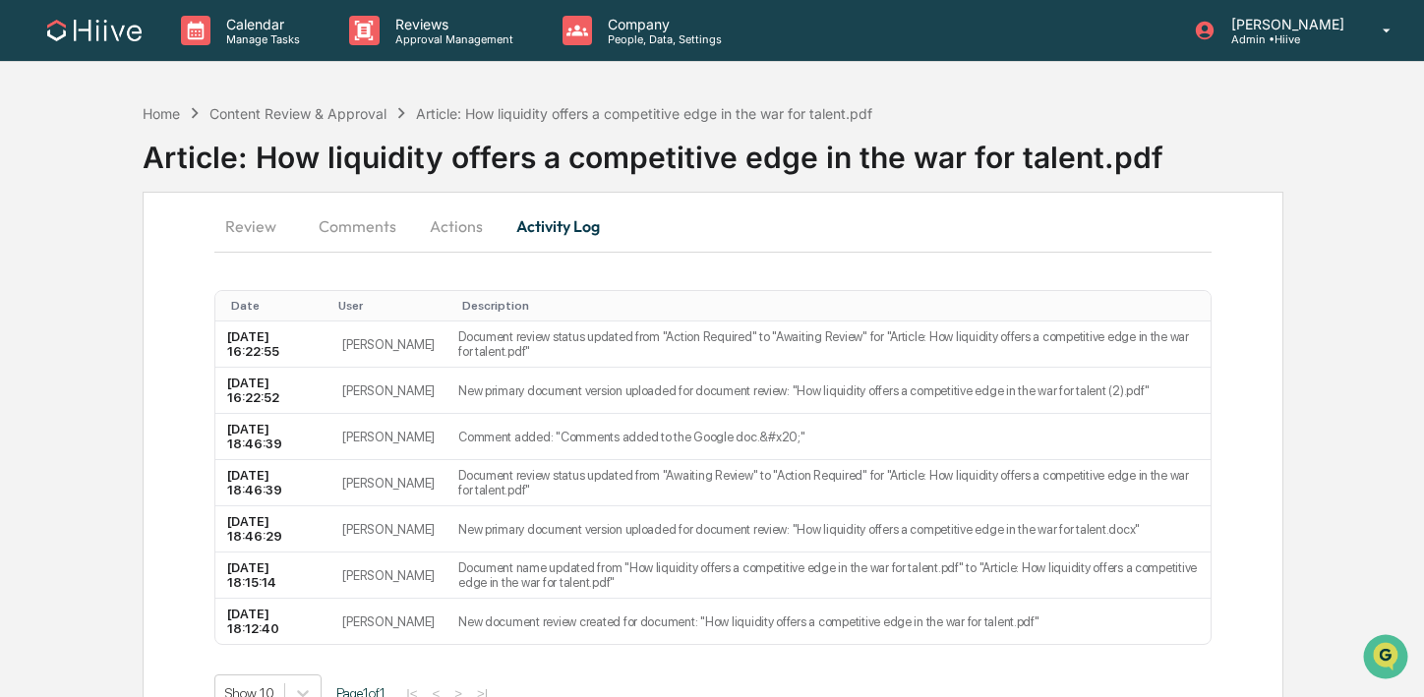
click at [458, 224] on button "Actions" at bounding box center [456, 226] width 89 height 47
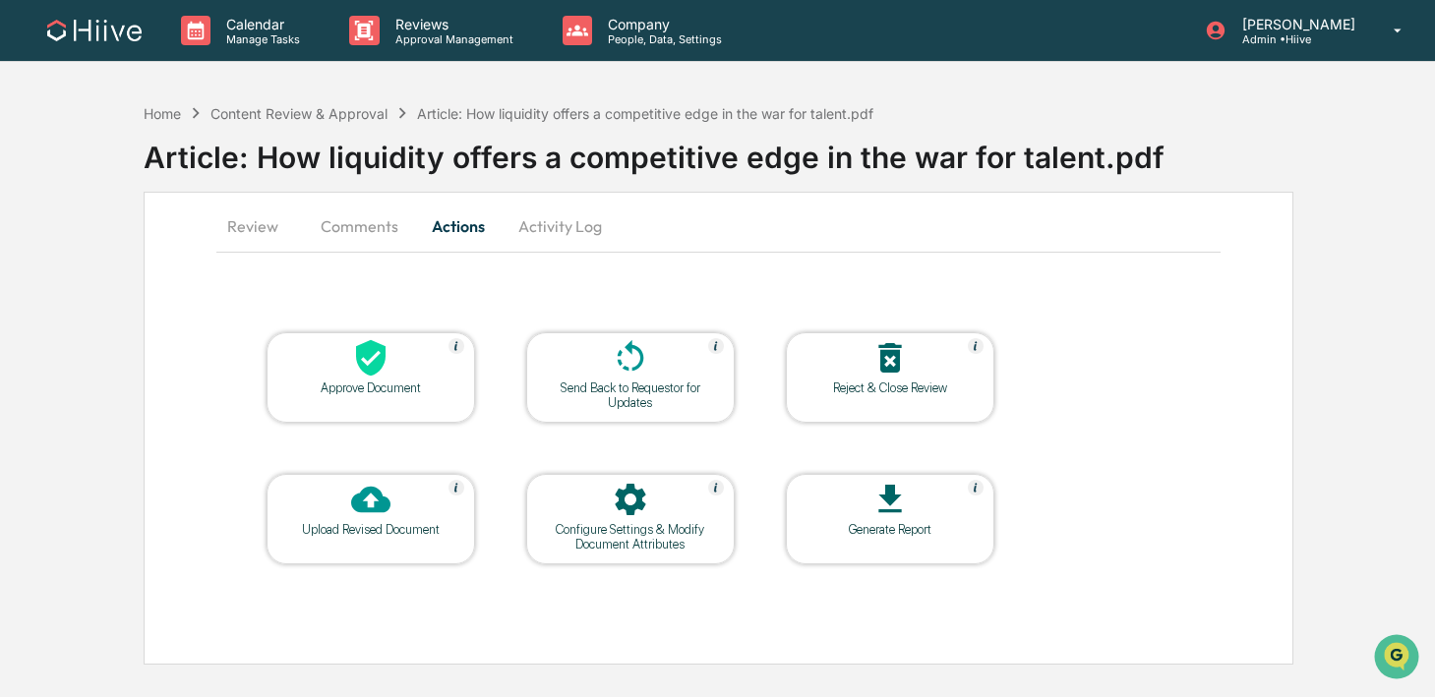
click at [587, 346] on div at bounding box center [630, 359] width 197 height 42
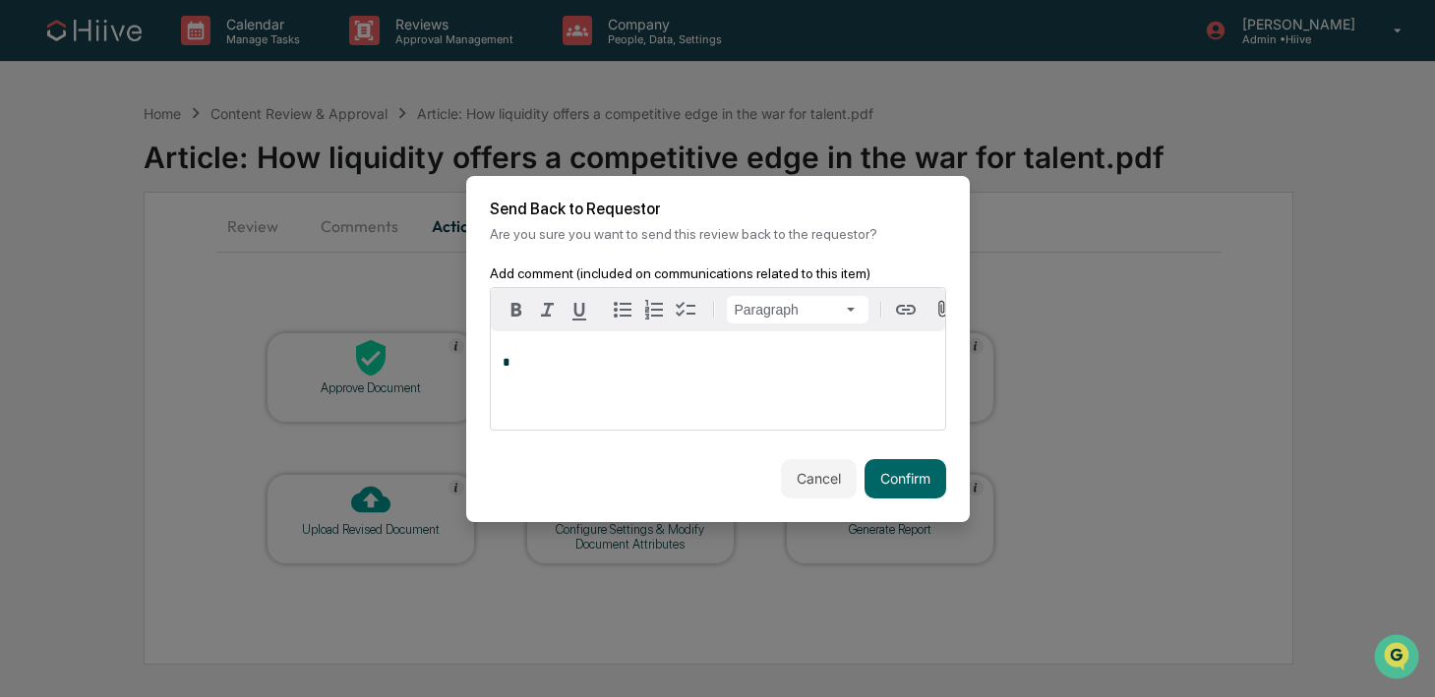
click at [633, 416] on div "*" at bounding box center [718, 381] width 454 height 98
click at [891, 489] on button "Confirm" at bounding box center [906, 478] width 82 height 39
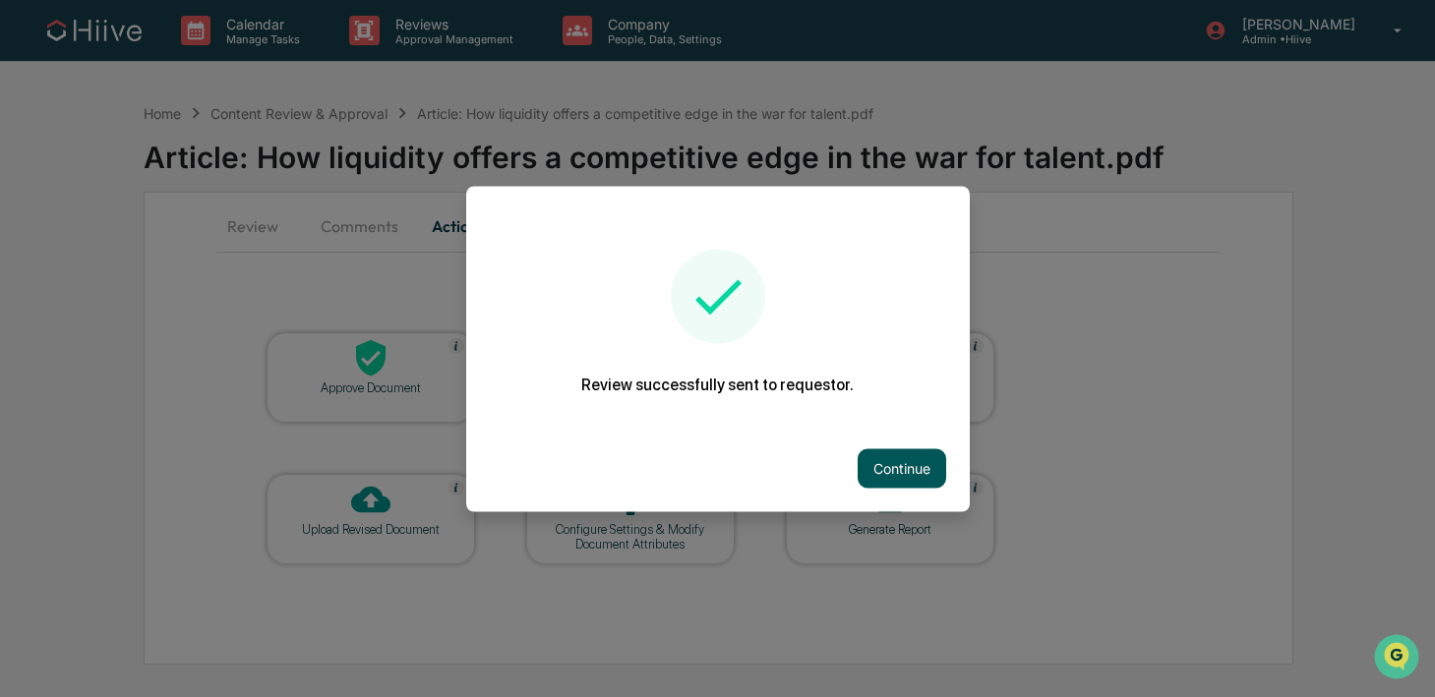
click at [858, 474] on button "Continue" at bounding box center [902, 468] width 89 height 39
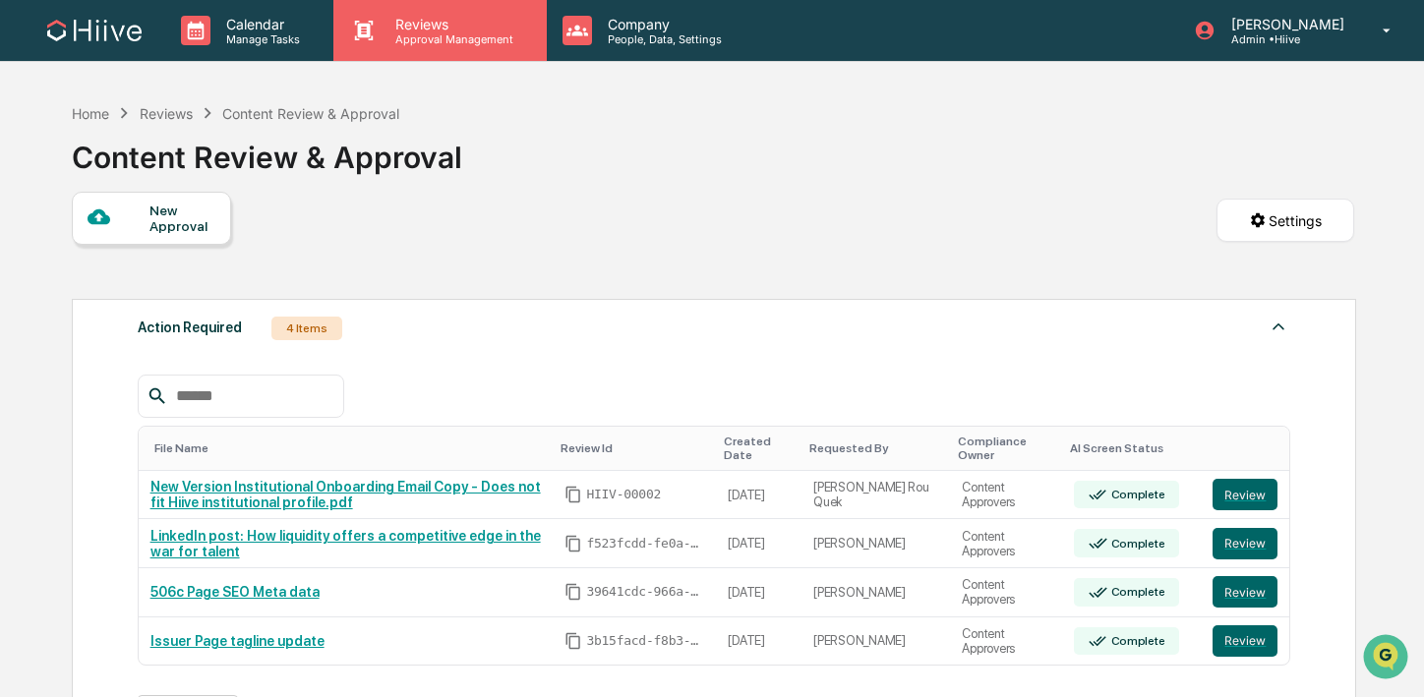
click at [459, 36] on p "Approval Management" at bounding box center [452, 39] width 144 height 14
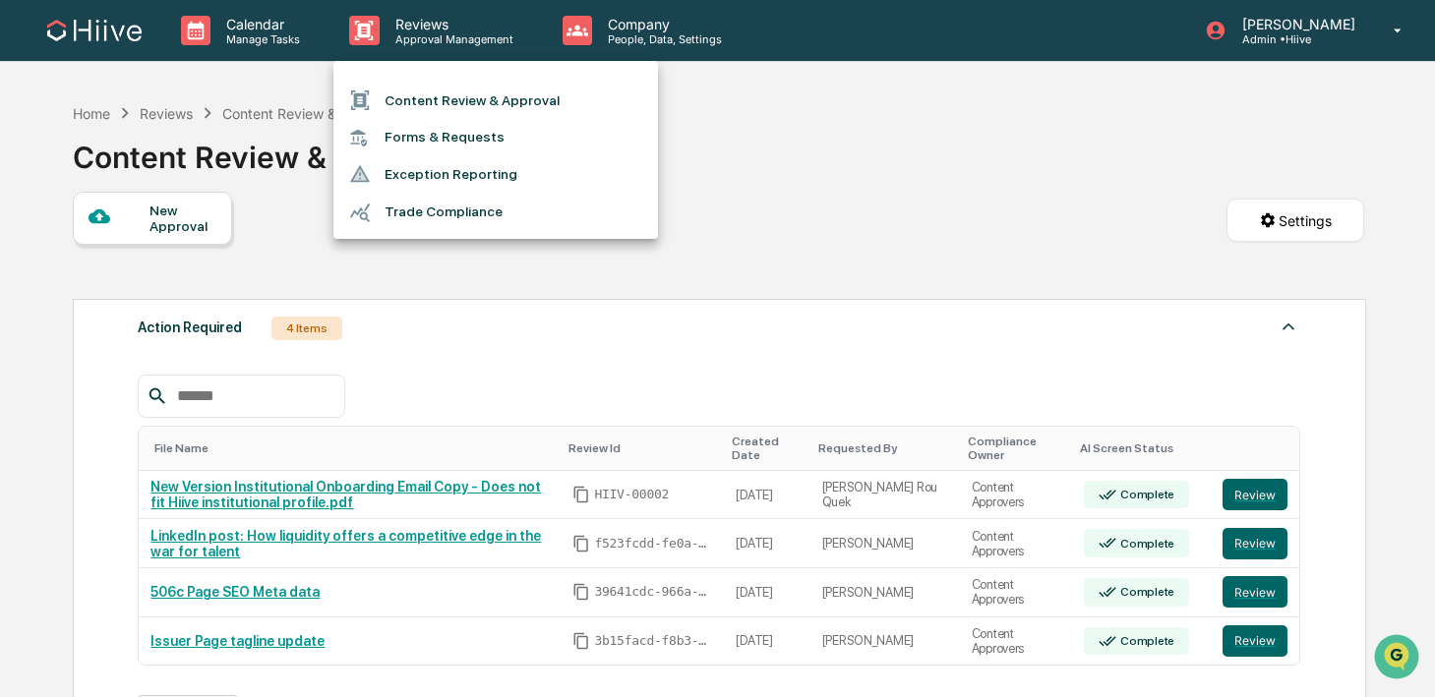
click at [734, 176] on div at bounding box center [717, 348] width 1435 height 697
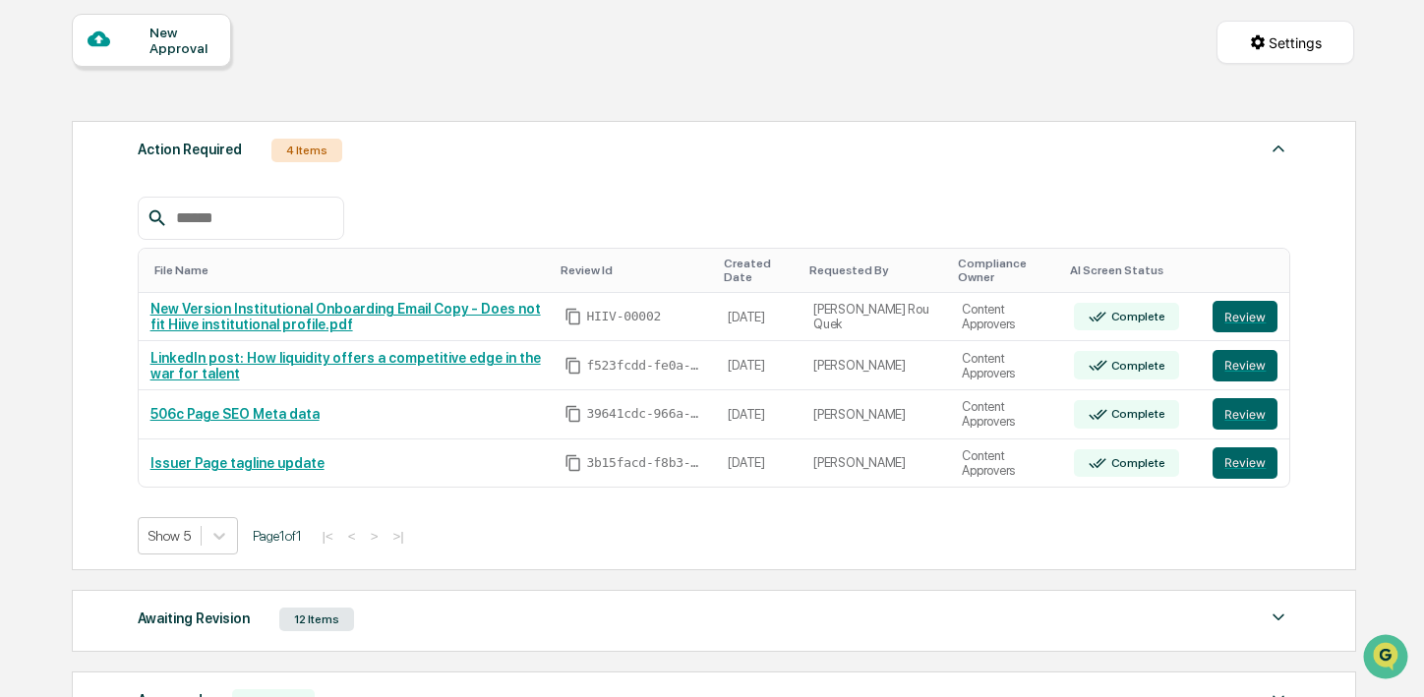
scroll to position [314, 0]
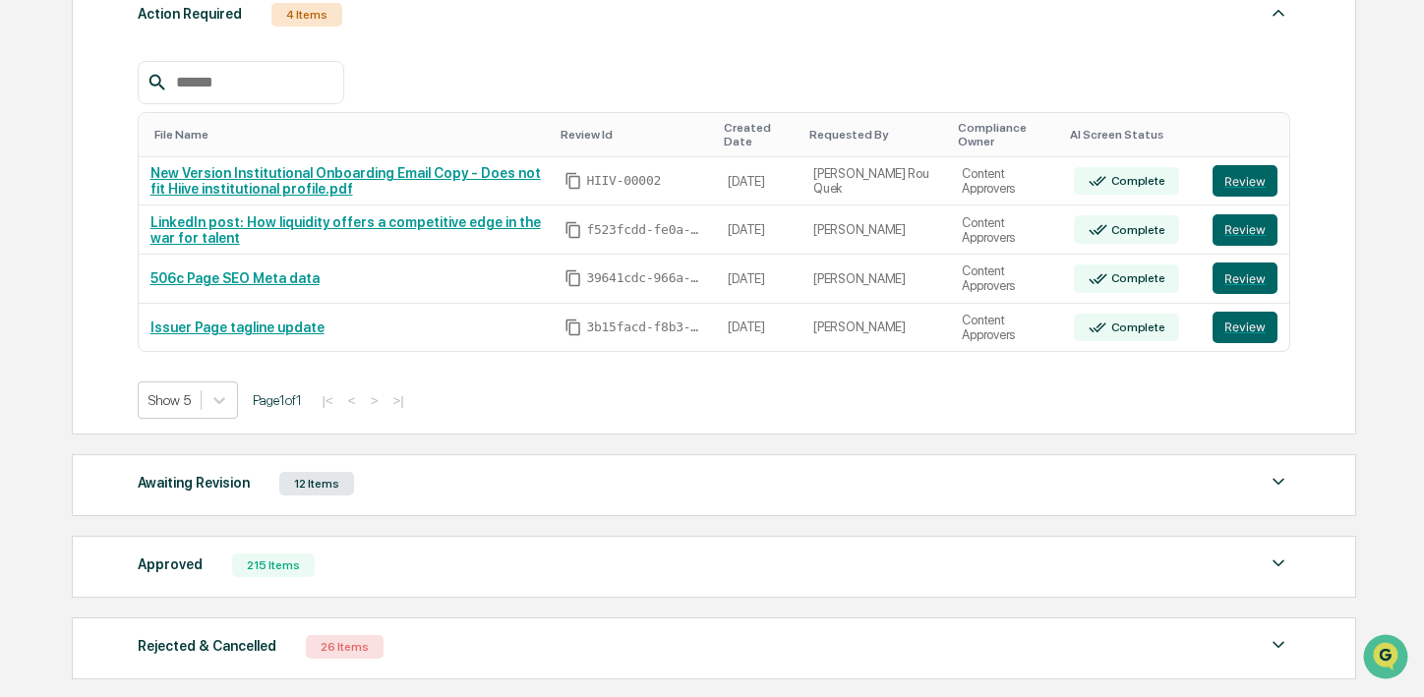
click at [514, 484] on div "Awaiting Revision 12 Items" at bounding box center [715, 484] width 1154 height 28
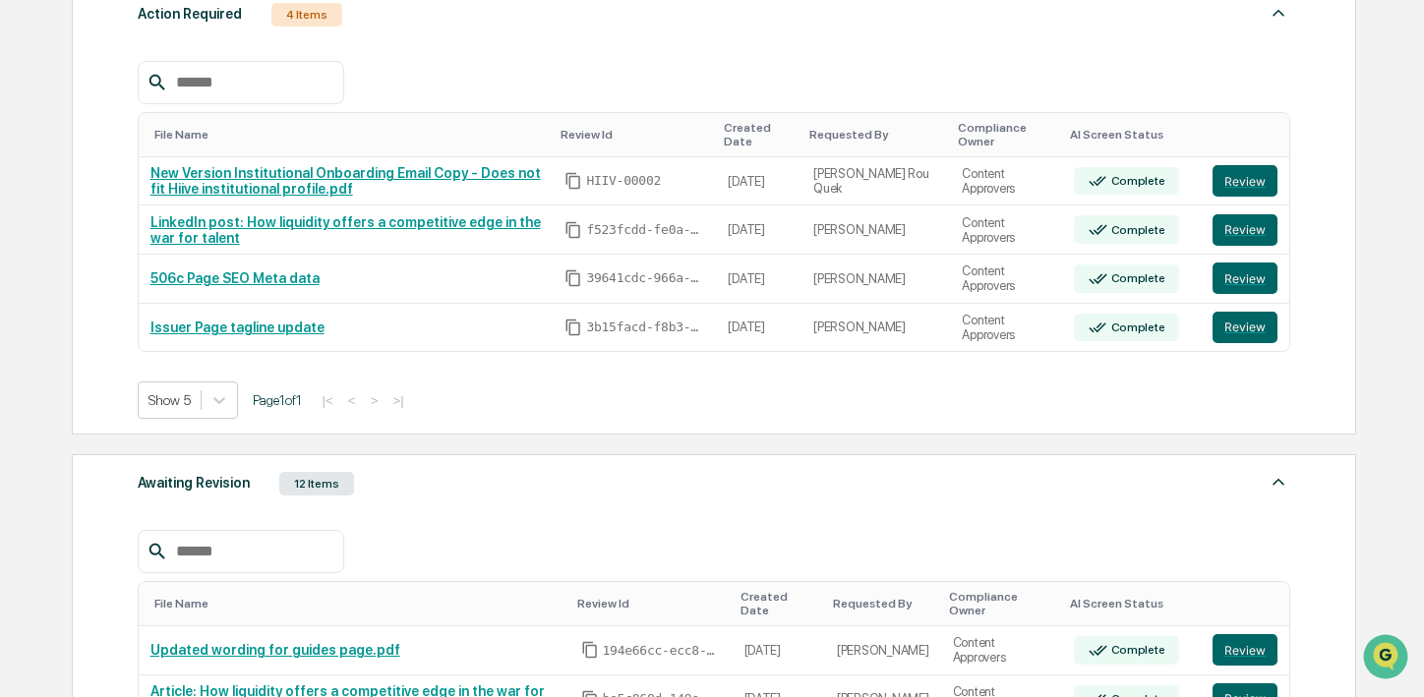
click at [507, 486] on div "Awaiting Revision 12 Items" at bounding box center [715, 484] width 1154 height 28
